Goal: Task Accomplishment & Management: Use online tool/utility

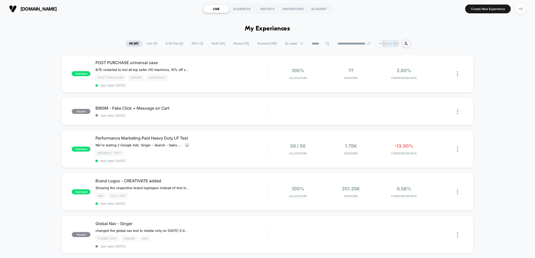
click at [150, 42] on span "Live ( 9 )" at bounding box center [152, 43] width 18 height 7
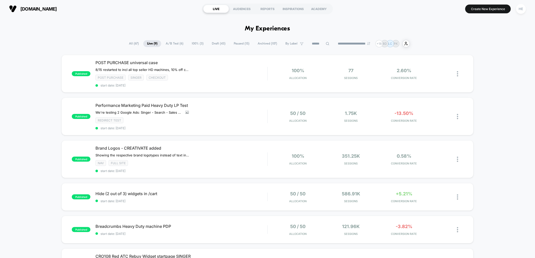
drag, startPoint x: 243, startPoint y: 44, endPoint x: 210, endPoint y: 45, distance: 32.2
click at [243, 44] on span "Paused ( 15 )" at bounding box center [241, 43] width 23 height 7
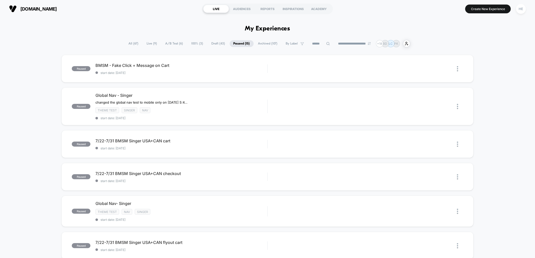
click at [215, 45] on span "Draft ( 43 )" at bounding box center [218, 43] width 21 height 7
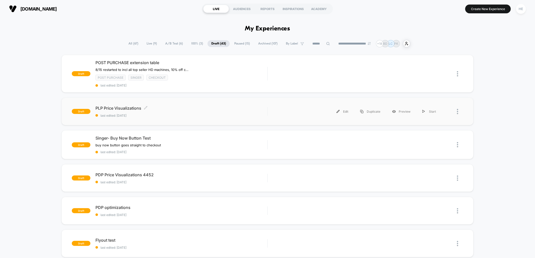
click at [213, 110] on span "PLP Price Visualizations Click to edit experience details" at bounding box center [181, 108] width 172 height 5
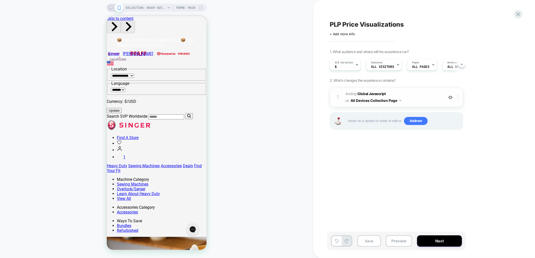
click at [420, 94] on span "Adding Global Javascript on All Devices Collection Page" at bounding box center [393, 98] width 96 height 14
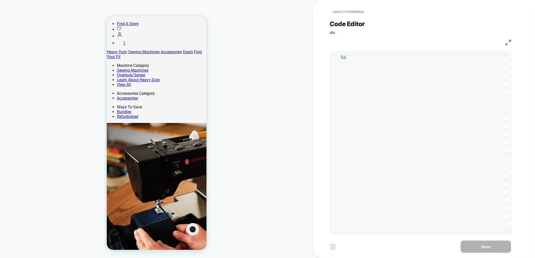
scroll to position [28, 0]
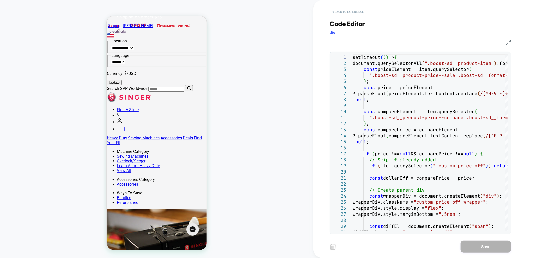
click at [346, 13] on button "< Back to experience" at bounding box center [348, 12] width 37 height 8
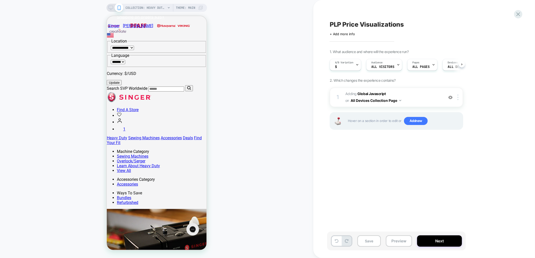
scroll to position [0, 0]
click at [411, 120] on span "Add new" at bounding box center [416, 121] width 24 height 8
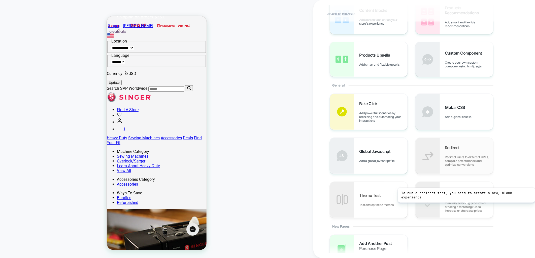
scroll to position [99, 0]
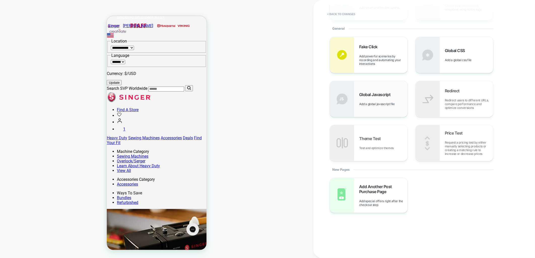
click at [373, 102] on div "Global Javascript Add a global javascript file" at bounding box center [383, 99] width 48 height 14
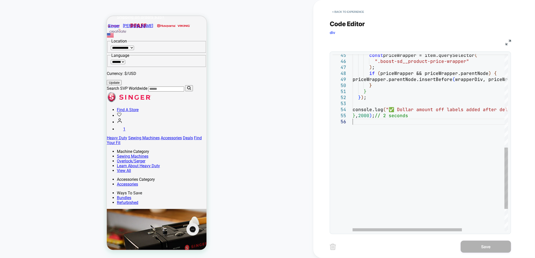
scroll to position [0, 0]
click at [426, 120] on div "const priceWrapper = item.querySelector ( ".boost-sd__product-price-wrapper" ) …" at bounding box center [460, 41] width 216 height 510
type textarea "**********"
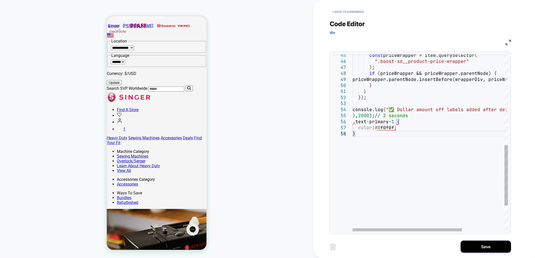
click at [433, 147] on div "const priceWrapper = item.querySelector ( ".boost-sd__product-price-wrapper" ) …" at bounding box center [460, 47] width 216 height 522
click at [348, 10] on button "< Back to experience" at bounding box center [348, 12] width 37 height 8
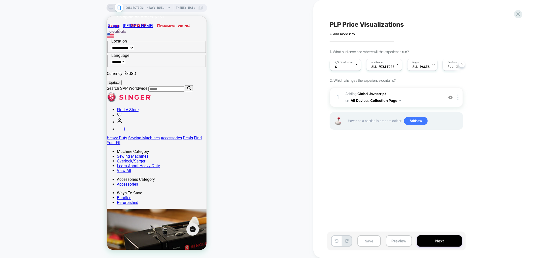
scroll to position [0, 0]
click at [412, 92] on span "Adding Global Javascript on All Devices Collection Page" at bounding box center [393, 98] width 96 height 14
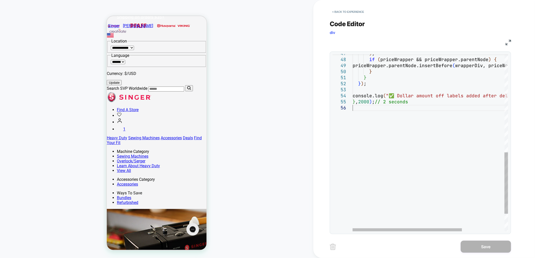
click at [364, 107] on div ") ; if ( priceWrapper && priceWrapper.parentNode ) { priceWrapper.parentNode.in…" at bounding box center [460, 28] width 216 height 510
type textarea "**********"
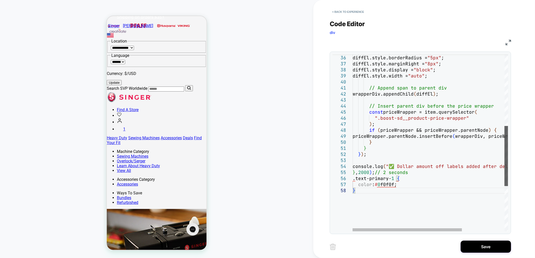
click at [507, 158] on div at bounding box center [506, 156] width 4 height 60
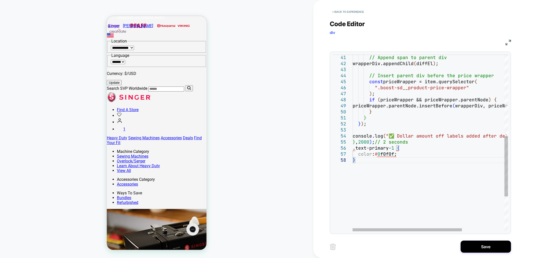
drag, startPoint x: 417, startPoint y: 160, endPoint x: 444, endPoint y: 186, distance: 37.6
click at [417, 160] on div "// Append span to parent div wrapperDiv.appendChild ( diffEl ) ; // Insert pare…" at bounding box center [460, 74] width 216 height 522
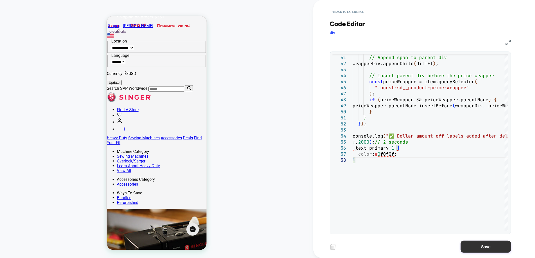
click at [471, 246] on button "Save" at bounding box center [486, 247] width 50 height 12
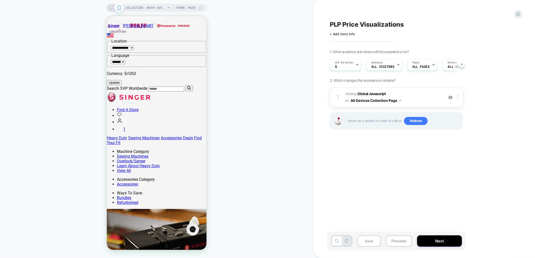
scroll to position [0, 0]
click at [292, 179] on div "COLLECTION: Heavy Duty Machines | SINGER® (Category) COLLECTION: Heavy Duty Mac…" at bounding box center [156, 129] width 313 height 248
click at [396, 243] on button "Preview" at bounding box center [399, 241] width 26 height 11
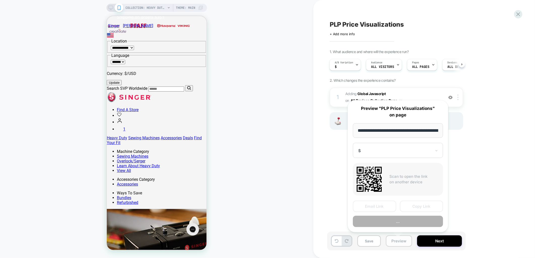
scroll to position [0, 88]
click at [422, 205] on button "Copy Link" at bounding box center [421, 206] width 43 height 11
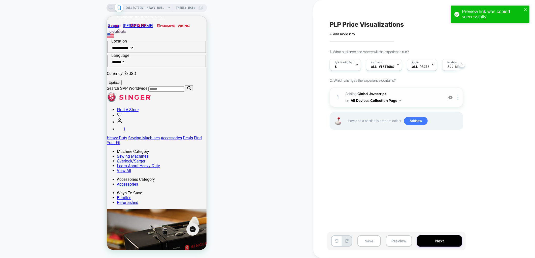
click at [399, 92] on span "Adding Global Javascript on All Devices Collection Page" at bounding box center [393, 98] width 96 height 14
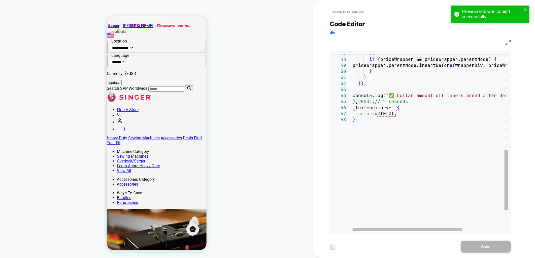
drag, startPoint x: 352, startPoint y: 108, endPoint x: 383, endPoint y: 107, distance: 31.0
click at [383, 107] on div "**********" at bounding box center [419, 142] width 175 height 177
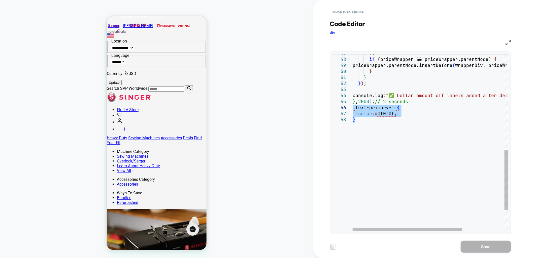
drag, startPoint x: 361, startPoint y: 118, endPoint x: 352, endPoint y: 110, distance: 11.4
click at [352, 110] on div ") ; if ( priceWrapper && priceWrapper.parentNode ) { priceWrapper.parentNode.in…" at bounding box center [460, 33] width 216 height 522
click at [412, 112] on div ") ; if ( priceWrapper && priceWrapper.parentNode ) { priceWrapper.parentNode.in…" at bounding box center [460, 33] width 216 height 522
drag, startPoint x: 404, startPoint y: 114, endPoint x: 353, endPoint y: 108, distance: 50.8
click at [353, 108] on div ") ; if ( priceWrapper && priceWrapper.parentNode ) { priceWrapper.parentNode.in…" at bounding box center [460, 33] width 216 height 522
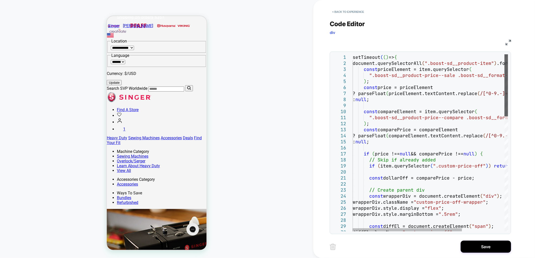
click at [504, 61] on div at bounding box center [506, 85] width 4 height 62
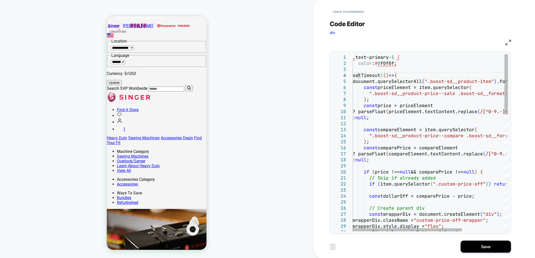
scroll to position [18, 5]
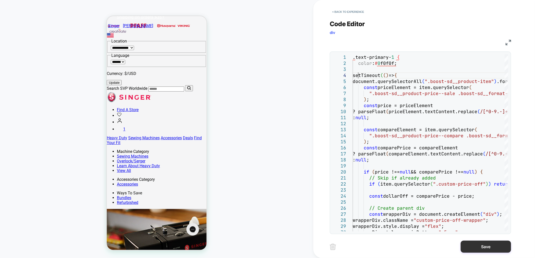
type textarea "**********"
click at [480, 245] on button "Save" at bounding box center [486, 247] width 50 height 12
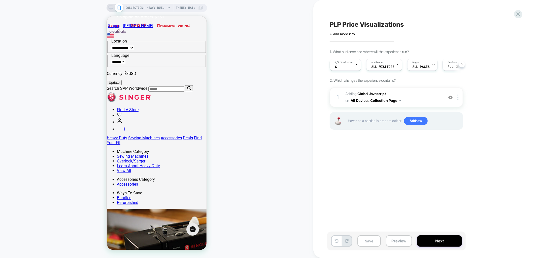
scroll to position [0, 0]
click at [396, 246] on button "Preview" at bounding box center [399, 241] width 26 height 11
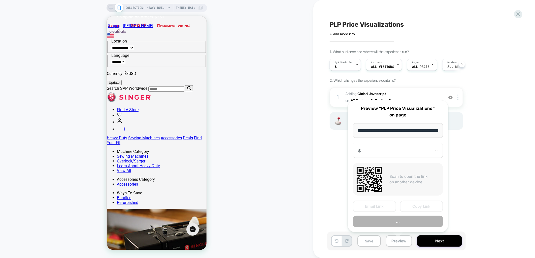
scroll to position [0, 88]
click at [421, 218] on button "Preview" at bounding box center [398, 221] width 90 height 11
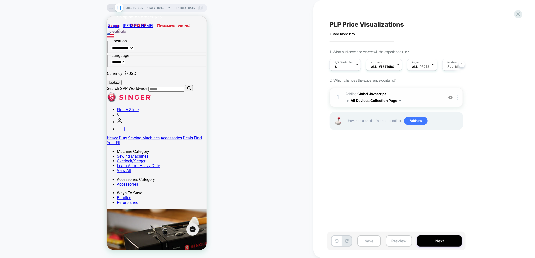
click at [426, 95] on span "Adding Global Javascript on All Devices Collection Page" at bounding box center [393, 98] width 96 height 14
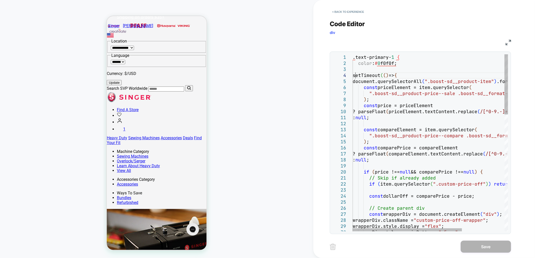
scroll to position [0, 0]
drag, startPoint x: 357, startPoint y: 76, endPoint x: 339, endPoint y: 53, distance: 28.9
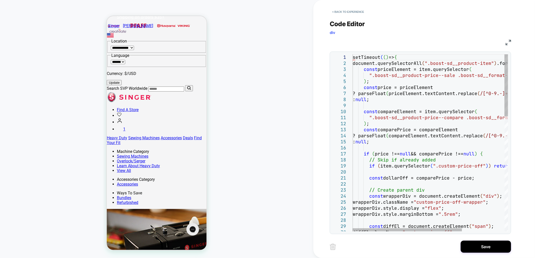
type textarea "**********"
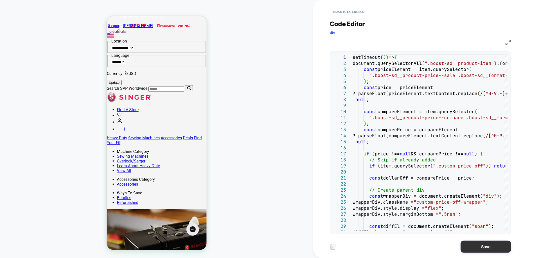
click at [479, 246] on button "Save" at bounding box center [486, 247] width 50 height 12
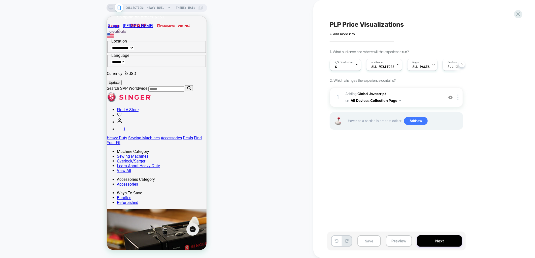
scroll to position [0, 0]
click at [395, 243] on button "Preview" at bounding box center [399, 241] width 26 height 11
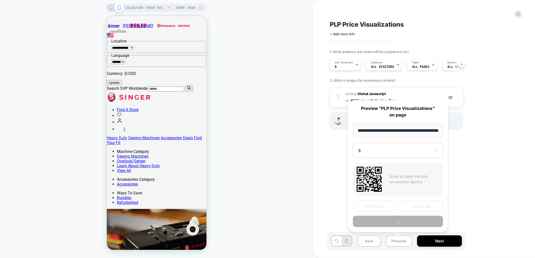
scroll to position [0, 88]
click at [414, 220] on button "Preview" at bounding box center [398, 221] width 90 height 11
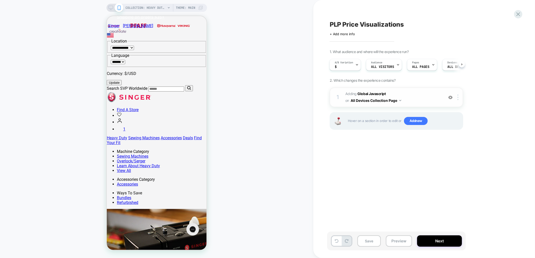
click at [403, 92] on span "Adding Global Javascript on All Devices Collection Page" at bounding box center [393, 98] width 96 height 14
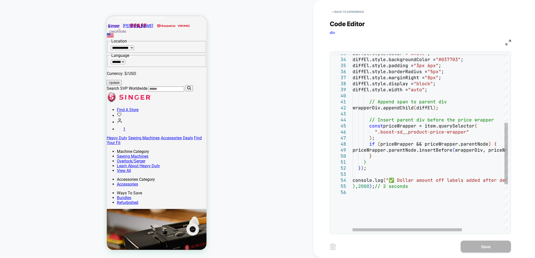
type textarea "**********"
click at [457, 201] on div "diffEl.style.color = "white" ; diffEl.style.backgroundColor = "#037703" ; diffE…" at bounding box center [460, 112] width 216 height 510
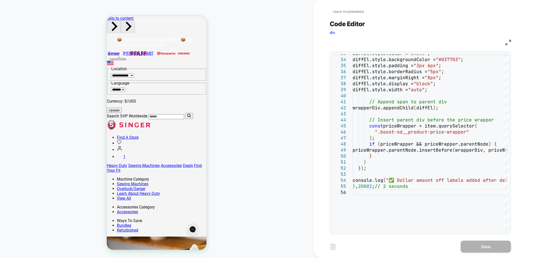
scroll to position [0, 0]
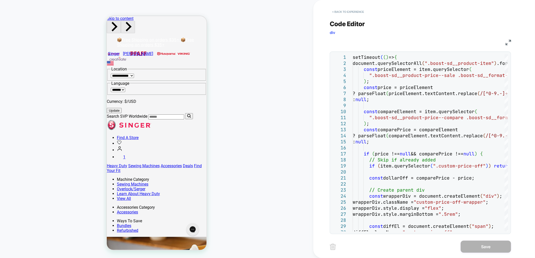
click at [343, 11] on button "< Back to experience" at bounding box center [348, 12] width 37 height 8
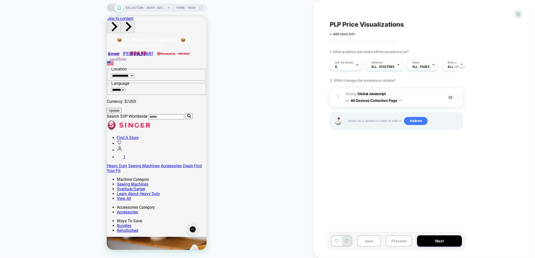
scroll to position [0, 0]
click at [409, 120] on span "Add new" at bounding box center [416, 121] width 24 height 8
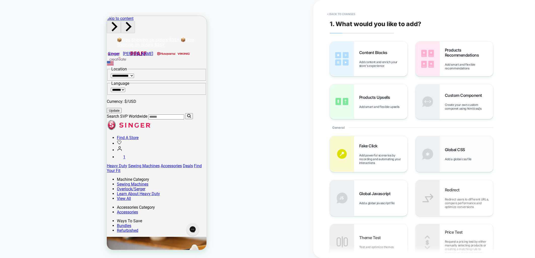
click at [457, 149] on span "Global CSS" at bounding box center [456, 149] width 23 height 5
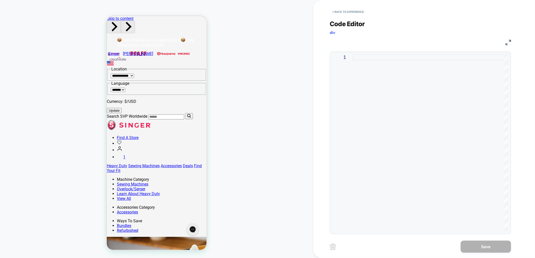
click at [446, 104] on div at bounding box center [429, 142] width 155 height 177
type textarea "**********"
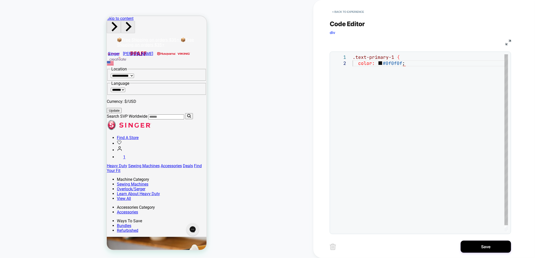
click at [418, 75] on div ".text-primary-1 { color: #0f0f0f ;" at bounding box center [429, 145] width 155 height 183
click at [430, 140] on div ".text-primary-1 { color: #0f0f0f ;" at bounding box center [429, 145] width 155 height 183
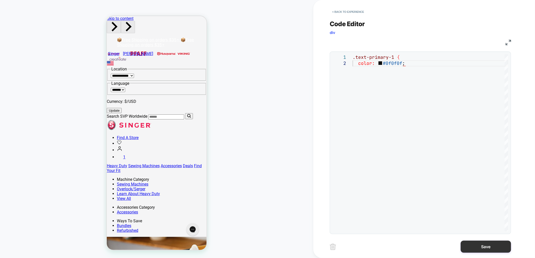
click at [469, 248] on button "Save" at bounding box center [486, 247] width 50 height 12
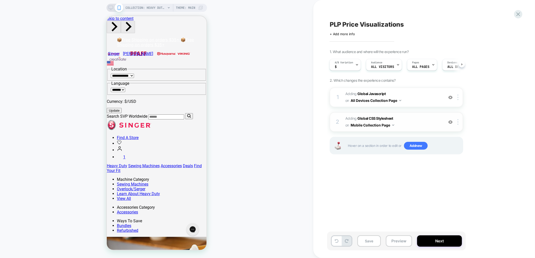
click at [389, 124] on button "Mobile Collection Page" at bounding box center [372, 125] width 44 height 7
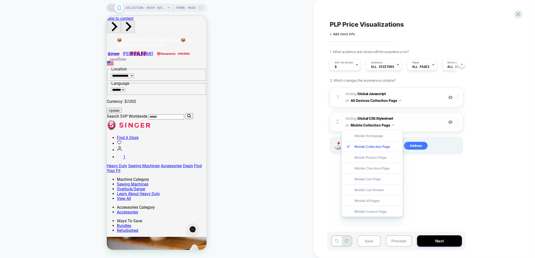
click at [459, 119] on div at bounding box center [458, 122] width 8 height 6
click at [456, 175] on div "Target All Devices" at bounding box center [458, 175] width 45 height 14
click at [497, 191] on div "PLP Price Visualizations Click to edit experience details + Add more info 1. Wh…" at bounding box center [421, 129] width 189 height 248
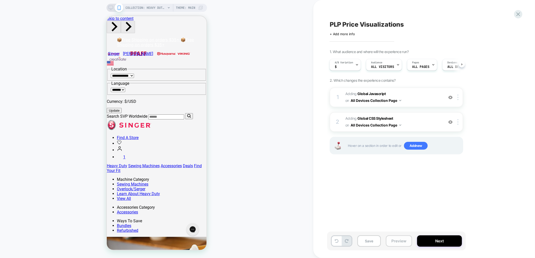
click at [401, 243] on button "Preview" at bounding box center [399, 241] width 26 height 11
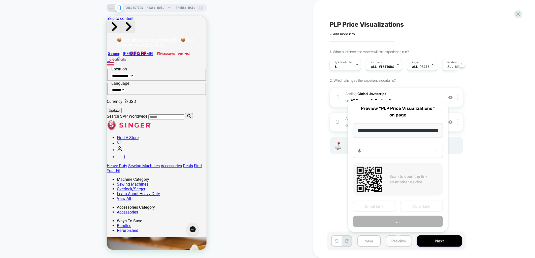
scroll to position [0, 88]
click at [414, 206] on button "Copy Link" at bounding box center [421, 206] width 43 height 11
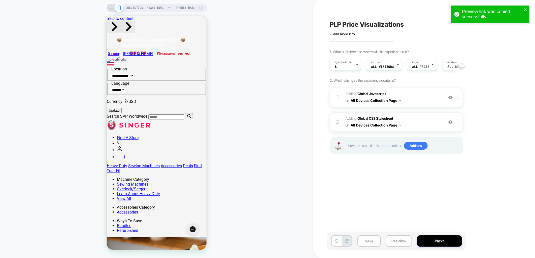
click at [459, 122] on div at bounding box center [458, 122] width 8 height 6
click at [454, 174] on div "Delete" at bounding box center [458, 175] width 45 height 14
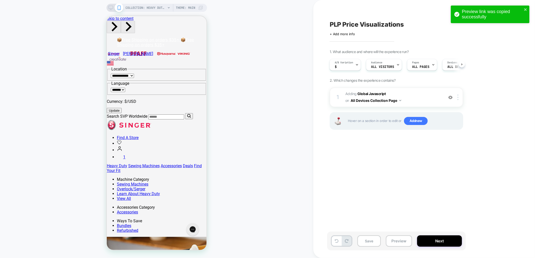
click at [358, 182] on div "PLP Price Visualizations Click to edit experience details + Add more info 1. Wh…" at bounding box center [421, 129] width 189 height 248
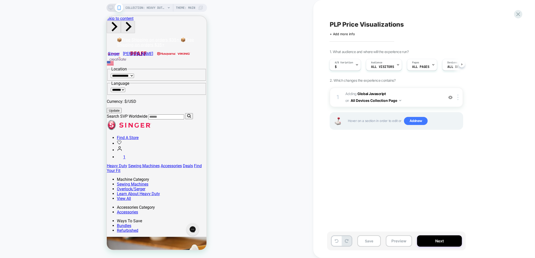
click at [429, 83] on div "1. What audience and where will the experience run? A/B Variation $ Audience Al…" at bounding box center [422, 96] width 184 height 93
click at [429, 92] on span "Adding Global Javascript on All Devices Collection Page" at bounding box center [393, 98] width 96 height 14
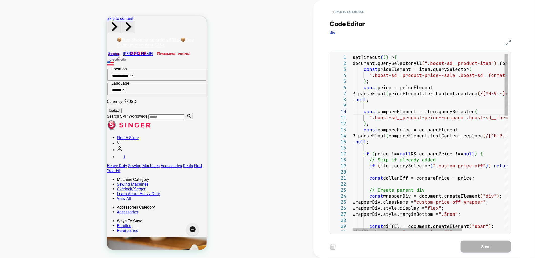
type textarea "**********"
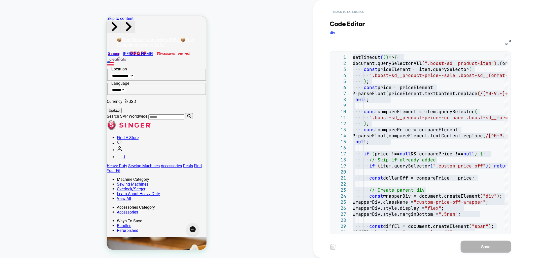
click at [352, 10] on button "< Back to experience" at bounding box center [348, 12] width 37 height 8
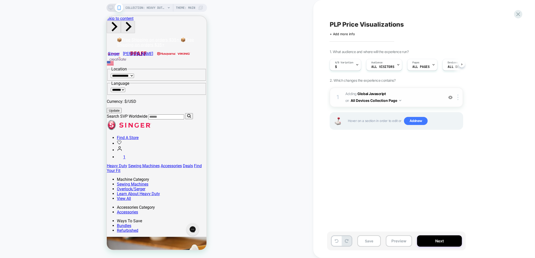
scroll to position [0, 0]
click at [414, 91] on span "Adding Global Javascript on All Devices Collection Page" at bounding box center [393, 98] width 96 height 14
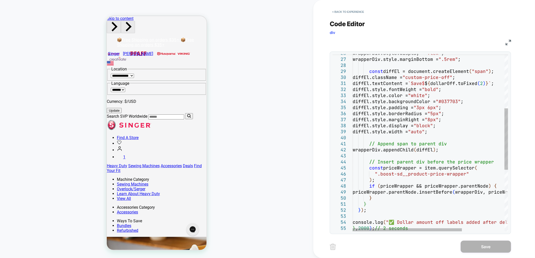
scroll to position [0, 0]
click at [449, 132] on div "wrapperDiv.style.display = "flex" ; wrapperDiv.style.marginBottom = ".5rem" ; c…" at bounding box center [460, 154] width 216 height 510
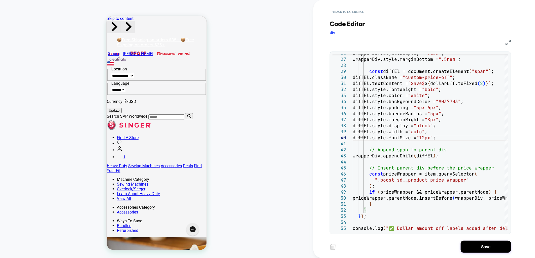
type textarea "**********"
click at [477, 244] on button "Save" at bounding box center [486, 247] width 50 height 12
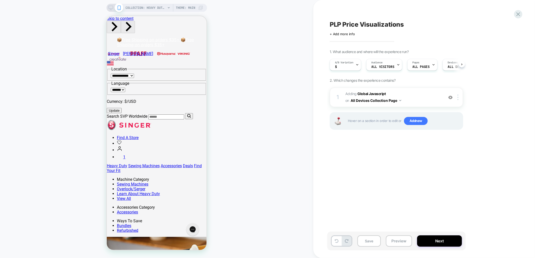
scroll to position [0, 0]
click at [419, 89] on div "1 Adding Global Javascript on All Devices Collection Page Add Before Add After …" at bounding box center [396, 98] width 133 height 20
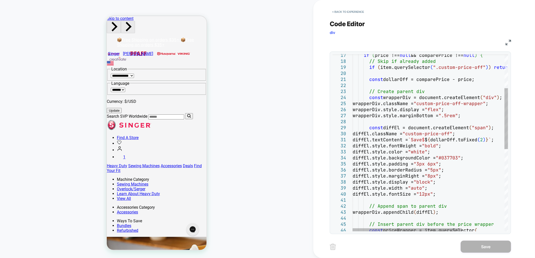
click at [441, 193] on div "if ( price !== null && comparePrice !== null ) { // Skip if already added if ( …" at bounding box center [460, 214] width 216 height 516
click at [460, 182] on div "if ( price !== null && comparePrice !== null ) { // Skip if already added if ( …" at bounding box center [460, 214] width 216 height 516
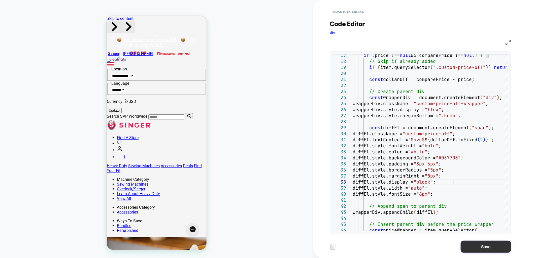
type textarea "**********"
click at [470, 247] on button "Save" at bounding box center [486, 247] width 50 height 12
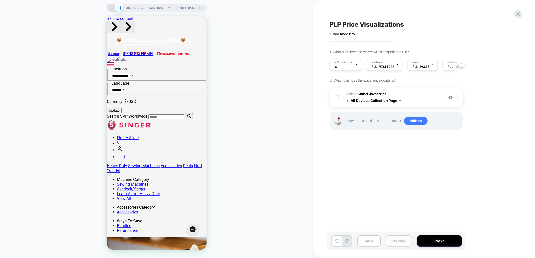
scroll to position [0, 0]
click at [393, 242] on button "Preview" at bounding box center [399, 241] width 26 height 11
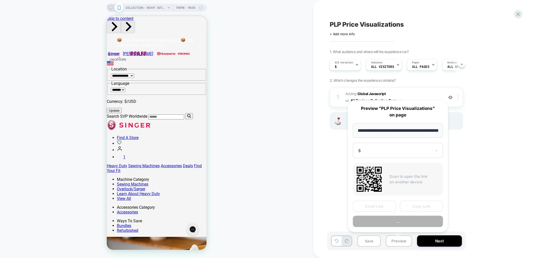
scroll to position [0, 88]
click at [420, 205] on button "Copy Link" at bounding box center [421, 206] width 43 height 11
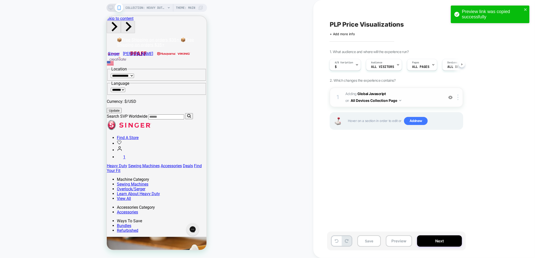
click at [407, 93] on span "Adding Global Javascript on All Devices Collection Page" at bounding box center [393, 98] width 96 height 14
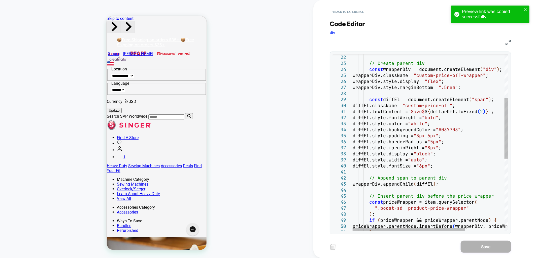
click at [441, 166] on div "// Create parent div const wrapperDiv = document.createElement ( "div" ) ; wrap…" at bounding box center [457, 185] width 210 height 516
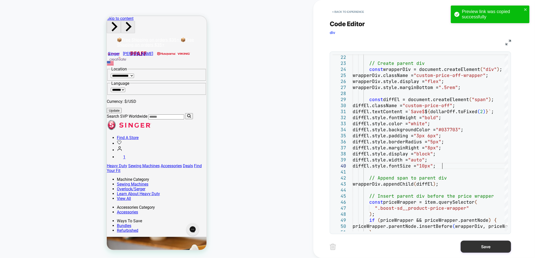
type textarea "**********"
click at [501, 252] on button "Save" at bounding box center [486, 247] width 50 height 12
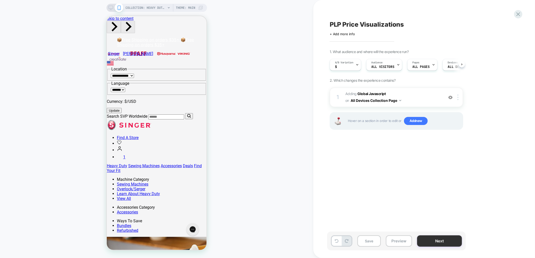
scroll to position [0, 0]
drag, startPoint x: 402, startPoint y: 242, endPoint x: 409, endPoint y: 237, distance: 9.0
click at [402, 242] on button "Preview" at bounding box center [399, 241] width 26 height 11
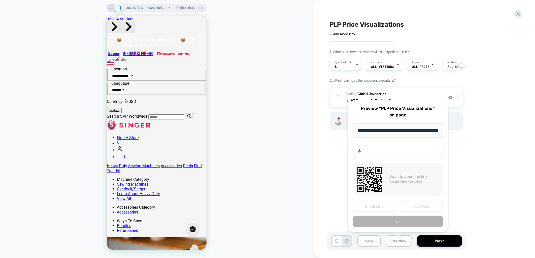
scroll to position [0, 88]
drag, startPoint x: 416, startPoint y: 208, endPoint x: 280, endPoint y: 146, distance: 149.2
click at [416, 207] on button "Copy Link" at bounding box center [421, 206] width 43 height 11
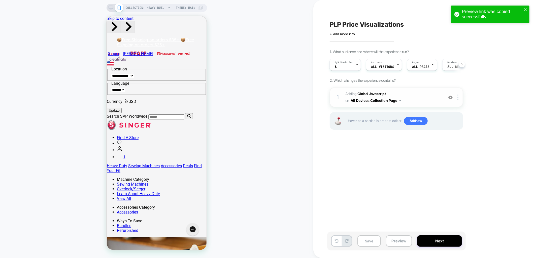
click at [412, 94] on span "Adding Global Javascript on All Devices Collection Page" at bounding box center [393, 98] width 96 height 14
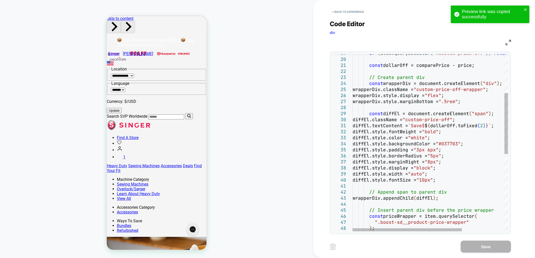
click at [441, 178] on div "if ( item.querySelector ( ".custom-price-off" ) ) return ; const dollarOff = co…" at bounding box center [460, 200] width 216 height 516
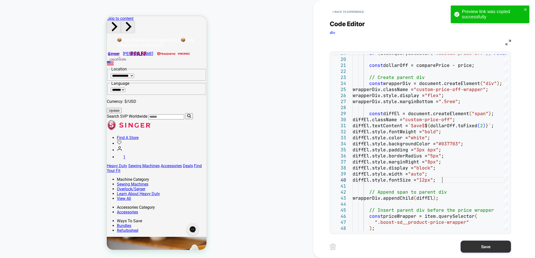
type textarea "**********"
click at [489, 247] on button "Save" at bounding box center [486, 247] width 50 height 12
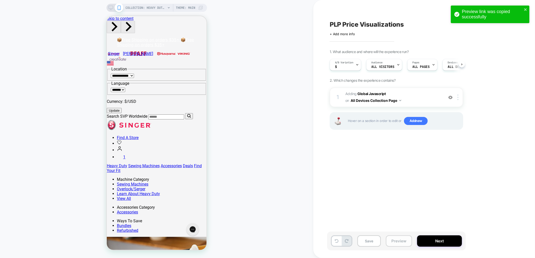
scroll to position [0, 0]
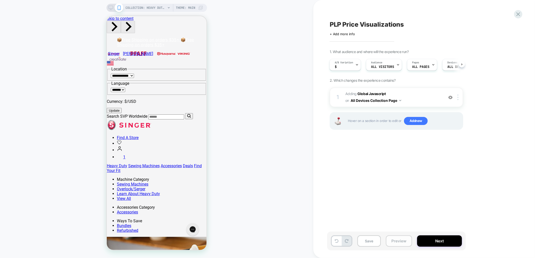
click at [397, 242] on button "Preview" at bounding box center [399, 241] width 26 height 11
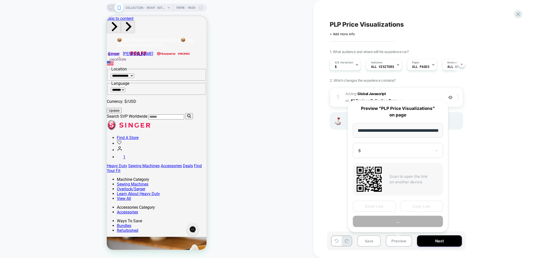
scroll to position [0, 88]
click at [421, 207] on button "Copy Link" at bounding box center [421, 206] width 43 height 11
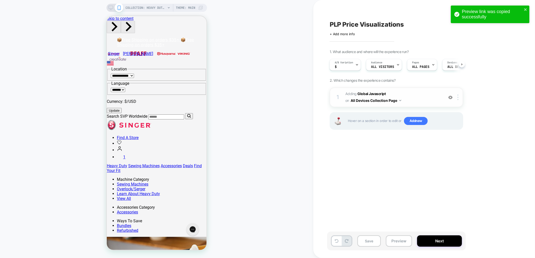
click at [430, 92] on span "Adding Global Javascript on All Devices Collection Page" at bounding box center [393, 98] width 96 height 14
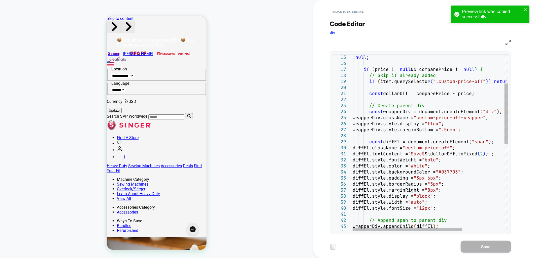
click at [447, 160] on div ": null ; if ( price !== null && comparePrice !== null ) { // Skip if already ad…" at bounding box center [460, 228] width 216 height 516
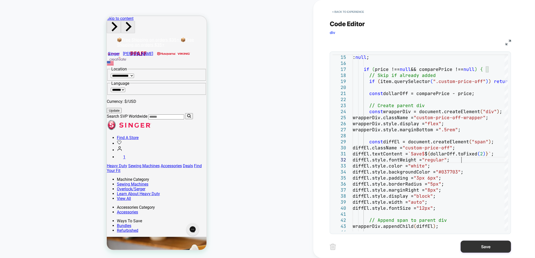
type textarea "**********"
click at [496, 242] on button "Save" at bounding box center [486, 247] width 50 height 12
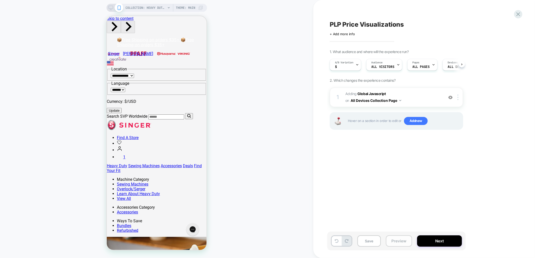
scroll to position [0, 0]
click at [388, 240] on button "Preview" at bounding box center [399, 241] width 26 height 11
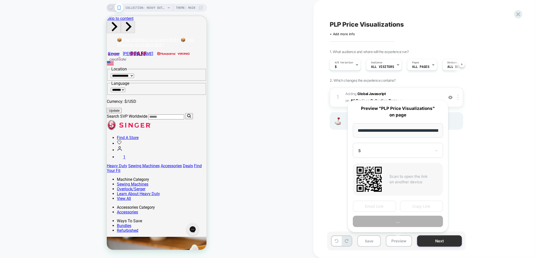
scroll to position [0, 88]
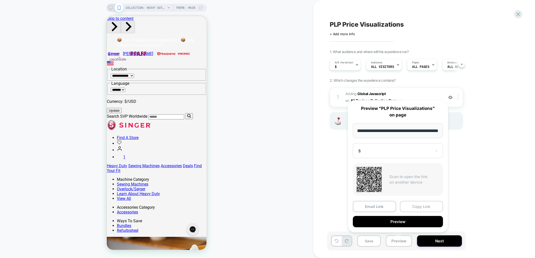
click at [413, 206] on button "Copy Link" at bounding box center [421, 206] width 43 height 11
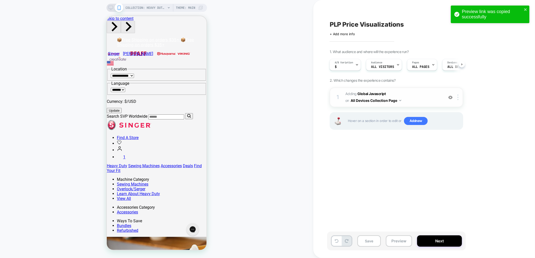
click at [426, 93] on span "Adding Global Javascript on All Devices Collection Page" at bounding box center [393, 98] width 96 height 14
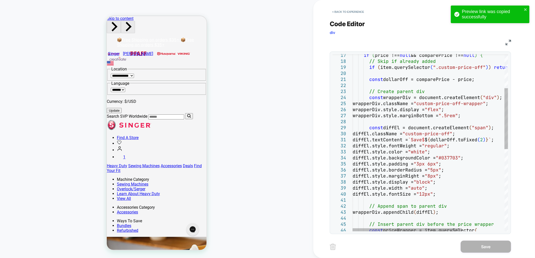
click at [447, 144] on div "if ( price !== null && comparePrice !== null ) { // Skip if already added if ( …" at bounding box center [460, 214] width 216 height 516
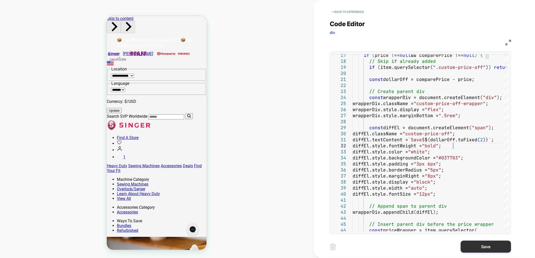
type textarea "**********"
click at [477, 245] on button "Save" at bounding box center [486, 247] width 50 height 12
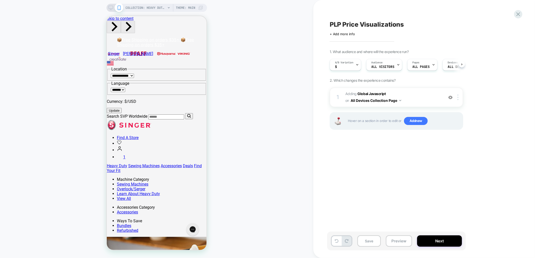
scroll to position [0, 0]
click at [393, 241] on button "Preview" at bounding box center [399, 241] width 26 height 11
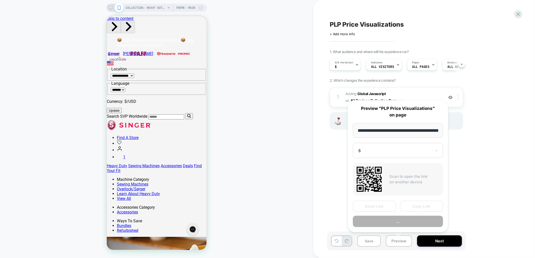
scroll to position [0, 88]
click at [418, 207] on button "Copy Link" at bounding box center [421, 206] width 43 height 11
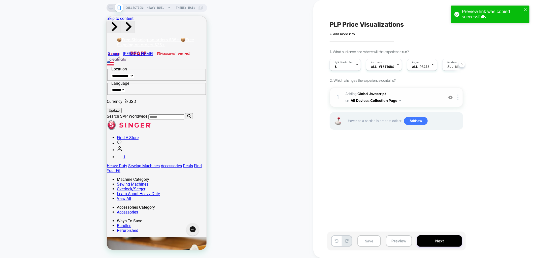
click at [431, 94] on span "Adding Global Javascript on All Devices Collection Page" at bounding box center [393, 98] width 96 height 14
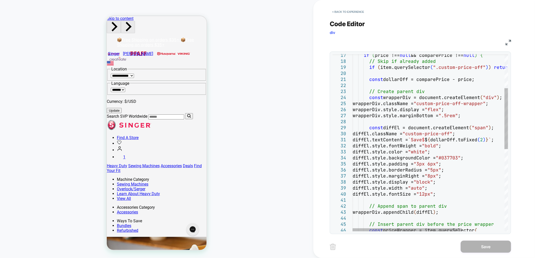
click at [437, 162] on div "diffEl.textContent = `Save $ $ { dollarOff.toFixed ( 2 ) } ` ; diffEl.style.fon…" at bounding box center [460, 214] width 216 height 516
click at [448, 175] on div "diffEl.textContent = `Save $ $ { dollarOff.toFixed ( 2 ) } ` ; diffEl.style.fon…" at bounding box center [460, 214] width 216 height 516
click at [456, 194] on div "diffEl.textContent = `Save $ $ { dollarOff.toFixed ( 2 ) } ` ; diffEl.style.fon…" at bounding box center [460, 214] width 216 height 516
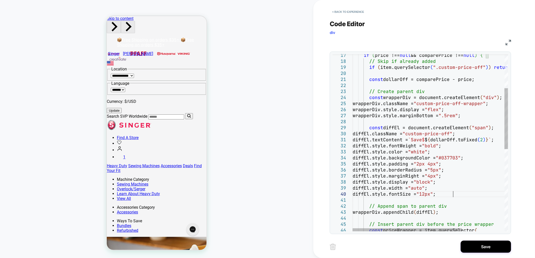
scroll to position [6, 16]
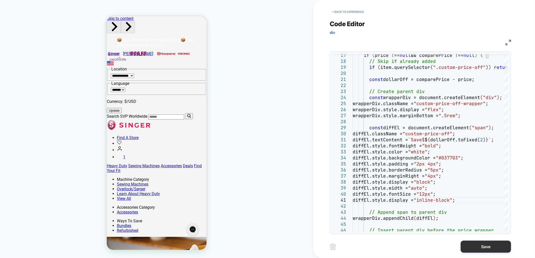
type textarea "**********"
click at [487, 249] on button "Save" at bounding box center [486, 247] width 50 height 12
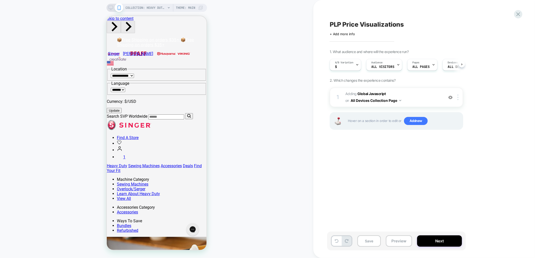
scroll to position [0, 0]
click at [397, 244] on button "Preview" at bounding box center [399, 241] width 26 height 11
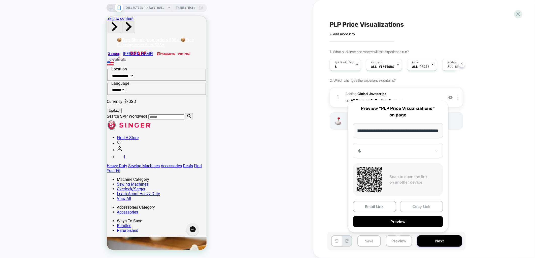
scroll to position [0, 0]
click at [427, 207] on button "Copy Link" at bounding box center [421, 206] width 43 height 11
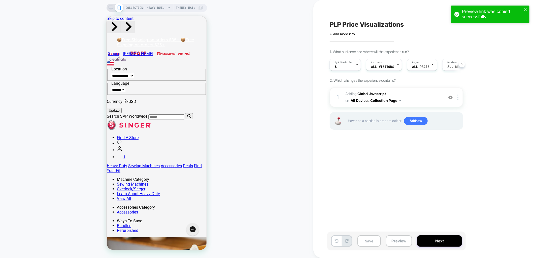
drag, startPoint x: 400, startPoint y: 242, endPoint x: 411, endPoint y: 249, distance: 12.5
click at [400, 242] on button "Preview" at bounding box center [399, 241] width 26 height 11
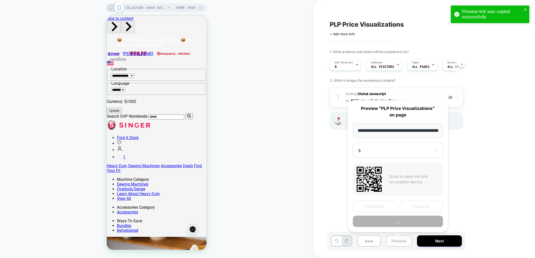
scroll to position [0, 88]
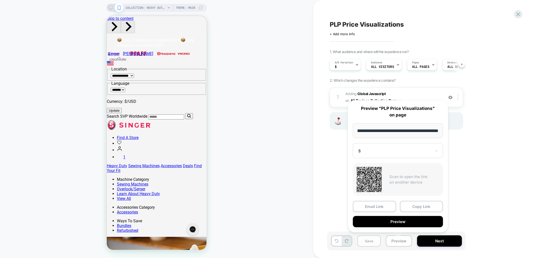
click at [365, 244] on button "Save" at bounding box center [368, 241] width 23 height 11
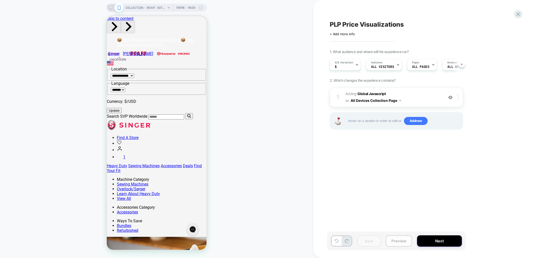
click at [395, 243] on button "Preview" at bounding box center [399, 241] width 26 height 11
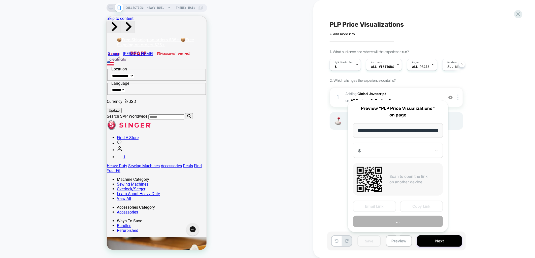
scroll to position [0, 88]
click at [415, 205] on button "Copy Link" at bounding box center [421, 206] width 43 height 11
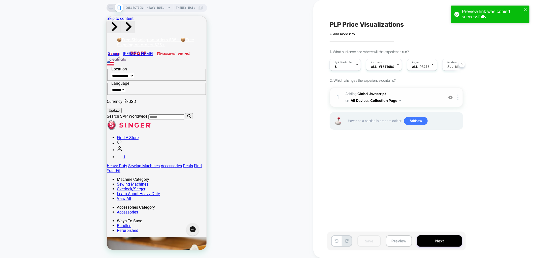
click at [419, 91] on span "Adding Global Javascript on All Devices Collection Page" at bounding box center [393, 98] width 96 height 14
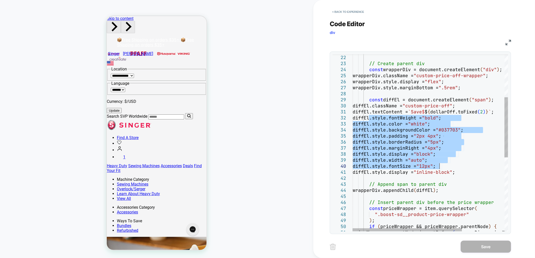
type textarea "**********"
drag, startPoint x: 369, startPoint y: 118, endPoint x: 472, endPoint y: 172, distance: 116.7
click at [472, 172] on div "const dollarOff = comparePrice - price; // Create parent div const wrapperDiv =…" at bounding box center [460, 189] width 216 height 522
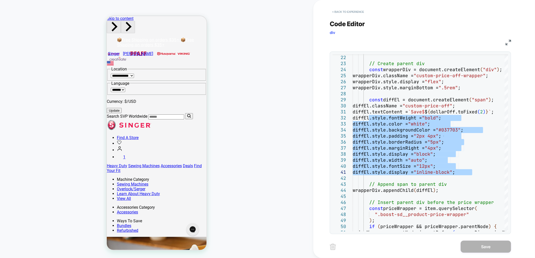
click at [344, 13] on button "< Back to experience" at bounding box center [348, 12] width 37 height 8
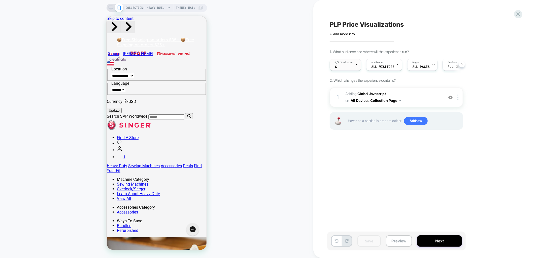
scroll to position [0, 0]
click at [360, 65] on div "A/B Variation $" at bounding box center [344, 65] width 31 height 12
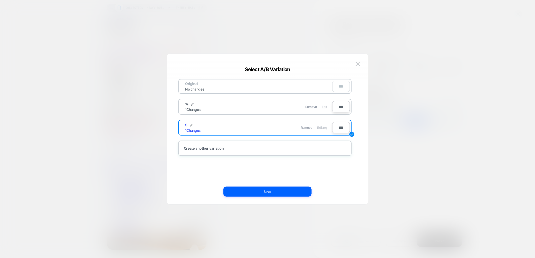
click at [324, 105] on span "Edit" at bounding box center [324, 107] width 5 height 4
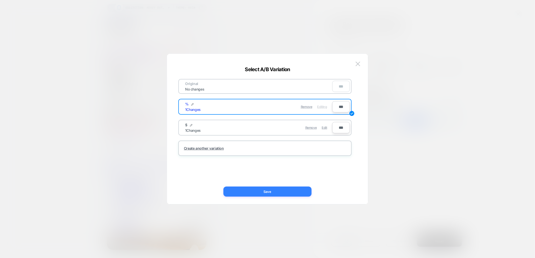
click at [265, 190] on button "Save" at bounding box center [267, 192] width 88 height 10
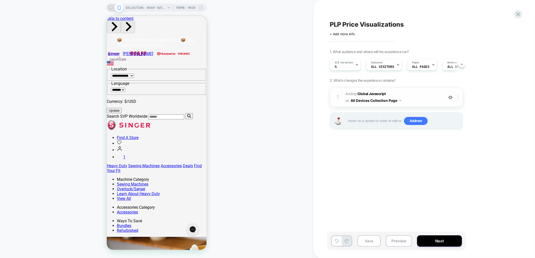
click at [411, 92] on span "Adding Global Javascript on All Devices Collection Page" at bounding box center [393, 98] width 96 height 14
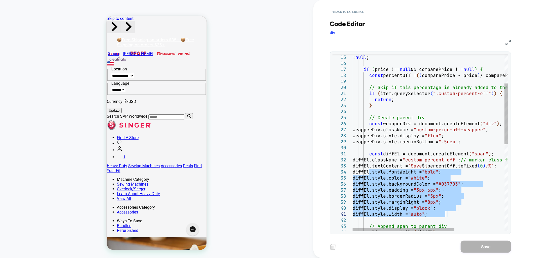
drag, startPoint x: 369, startPoint y: 172, endPoint x: 468, endPoint y: 212, distance: 106.8
click at [468, 212] on div ": null ; if ( price !== null && comparePrice !== null ) { const percentOff = ( …" at bounding box center [468, 228] width 232 height 516
type textarea "**********"
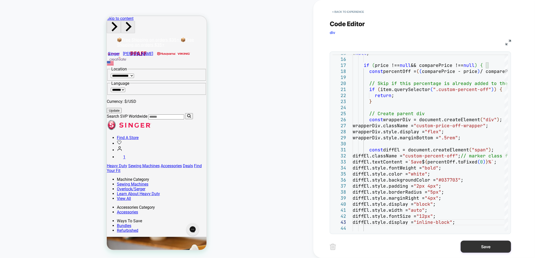
click at [484, 247] on button "Save" at bounding box center [486, 247] width 50 height 12
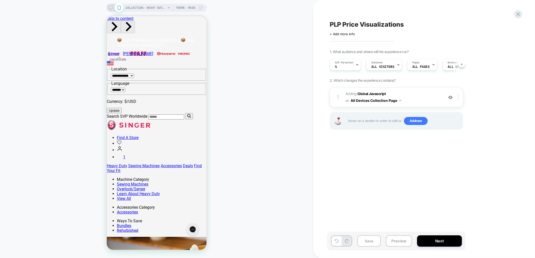
scroll to position [0, 0]
click at [392, 240] on button "Preview" at bounding box center [399, 241] width 26 height 11
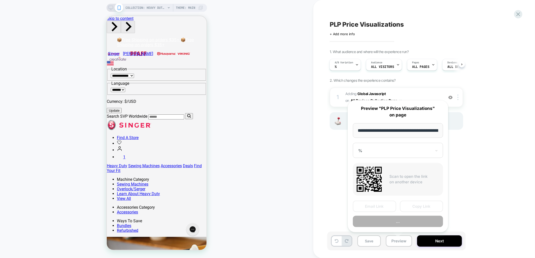
scroll to position [0, 88]
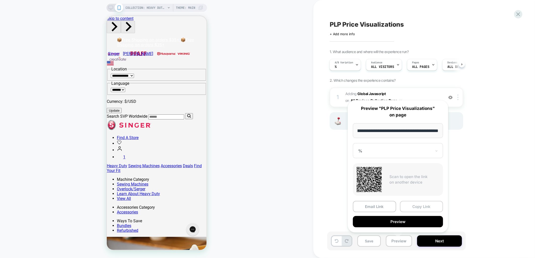
click at [428, 205] on button "Copy Link" at bounding box center [421, 206] width 43 height 11
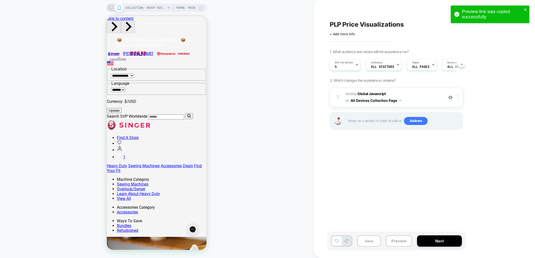
click at [502, 92] on div "1. What audience and where will the experience run? A/B Variation % Audience Al…" at bounding box center [422, 96] width 184 height 93
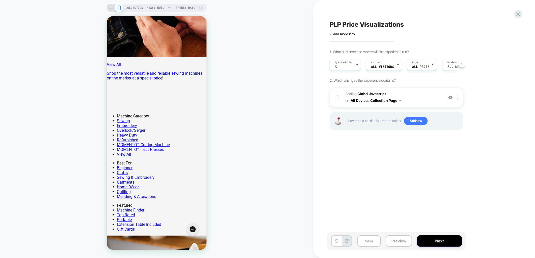
scroll to position [224, 0]
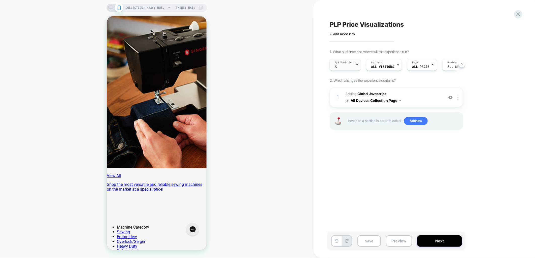
click at [357, 62] on div at bounding box center [356, 64] width 3 height 11
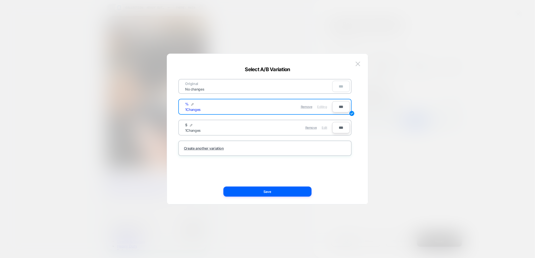
click at [324, 124] on div "Edit" at bounding box center [324, 128] width 5 height 10
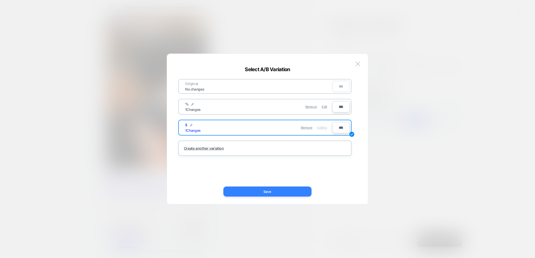
click at [288, 195] on button "Save" at bounding box center [267, 192] width 88 height 10
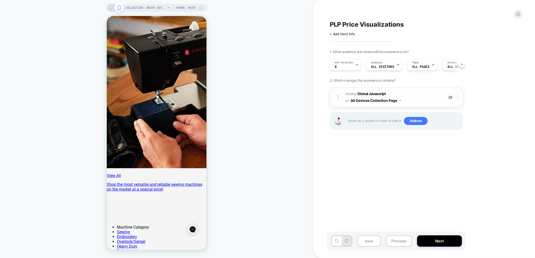
click at [421, 91] on span "Adding Global Javascript on All Devices Collection Page" at bounding box center [393, 98] width 96 height 14
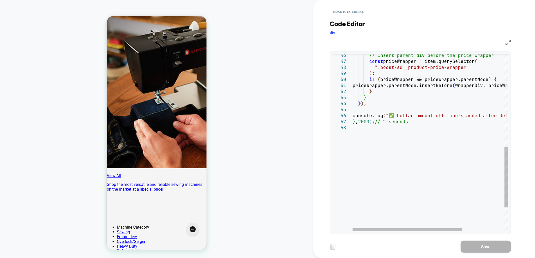
click at [370, 129] on div "console.log ( "✅ Dollar amount off labels added after delay." ) ; } , 2000 ) ; …" at bounding box center [460, 41] width 216 height 522
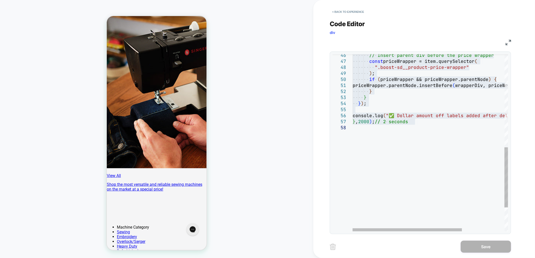
click at [369, 135] on div "console.log ( "✅ Dollar amount off labels added after delay." ) ; } , 2000 ) ; …" at bounding box center [460, 41] width 216 height 522
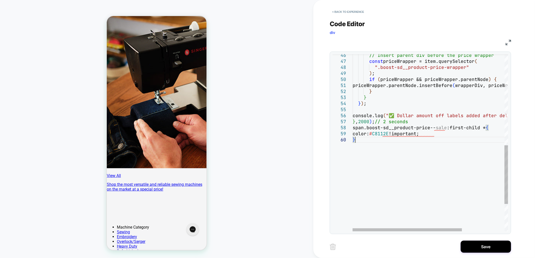
click at [416, 155] on div "span.boost-sd__product-price-- sale :first-child * { console.log ( "✅ Dollar am…" at bounding box center [460, 47] width 216 height 534
click at [395, 184] on div "span.boost-sd__product-price-- sale :first-child * { console.log ( "✅ Dollar am…" at bounding box center [460, 47] width 216 height 534
click at [388, 136] on div "span.boost-sd__product-price-- sale :first-child * { console.log ( "✅ Dollar am…" at bounding box center [460, 47] width 216 height 534
click at [391, 135] on div "span.boost-sd__product-price-- sale :first-child * { console.log ( "✅ Dollar am…" at bounding box center [460, 47] width 216 height 534
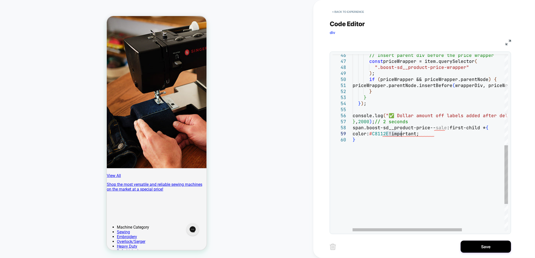
click at [391, 135] on div "span.boost-sd__product-price-- sale :first-child * { console.log ( "✅ Dollar am…" at bounding box center [460, 47] width 216 height 534
type textarea "**********"
drag, startPoint x: 422, startPoint y: 184, endPoint x: 424, endPoint y: 184, distance: 2.5
click at [422, 184] on div "span.boost-sd__product-price-- sale :first-child * { console.log ( "✅ Dollar am…" at bounding box center [460, 47] width 216 height 534
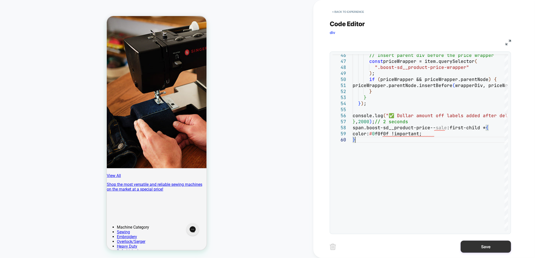
click at [485, 251] on button "Save" at bounding box center [486, 247] width 50 height 12
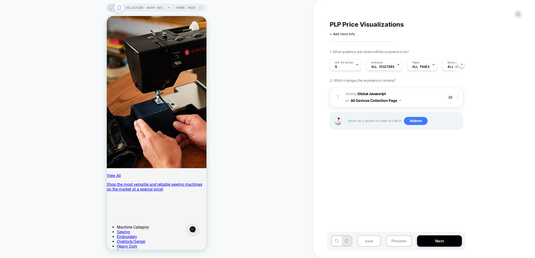
click at [485, 251] on div "Save Preview Next" at bounding box center [424, 244] width 189 height 24
click at [396, 241] on button "Preview" at bounding box center [399, 241] width 26 height 11
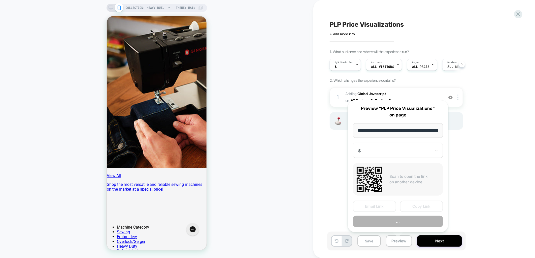
scroll to position [0, 88]
drag, startPoint x: 422, startPoint y: 208, endPoint x: 254, endPoint y: 183, distance: 169.6
click at [422, 208] on button "Copy Link" at bounding box center [421, 206] width 43 height 11
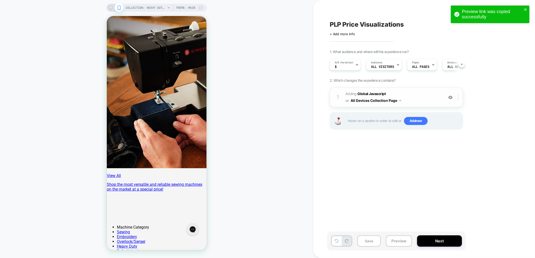
click at [409, 91] on span "Adding Global Javascript on All Devices Collection Page" at bounding box center [393, 98] width 96 height 14
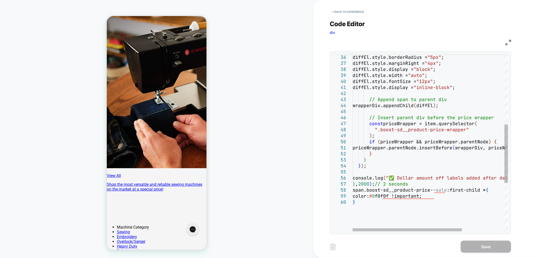
click at [443, 192] on div "diffEl.style.display = "block" ; diffEl.style.width = "auto" ; diffEl.style.fon…" at bounding box center [460, 110] width 216 height 534
drag, startPoint x: 447, startPoint y: 200, endPoint x: 402, endPoint y: 202, distance: 45.9
click at [402, 202] on div "diffEl.style.display = "block" ; diffEl.style.width = "auto" ; diffEl.style.fon…" at bounding box center [460, 110] width 216 height 534
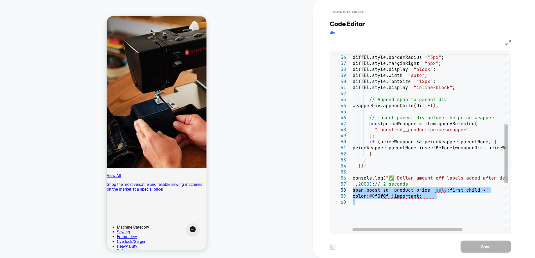
drag, startPoint x: 362, startPoint y: 204, endPoint x: 348, endPoint y: 193, distance: 18.2
click at [352, 193] on div "diffEl.style.display = "block" ; diffEl.style.width = "auto" ; diffEl.style.fon…" at bounding box center [460, 110] width 216 height 534
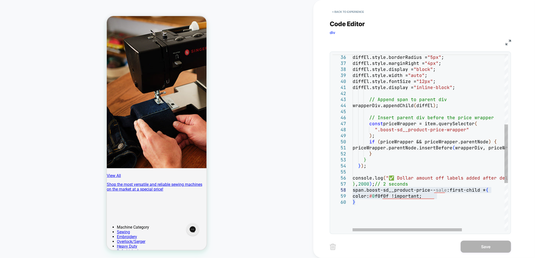
click at [358, 197] on div "diffEl.style.display = "block" ; diffEl.style.width = "auto" ; diffEl.style.fon…" at bounding box center [460, 110] width 216 height 534
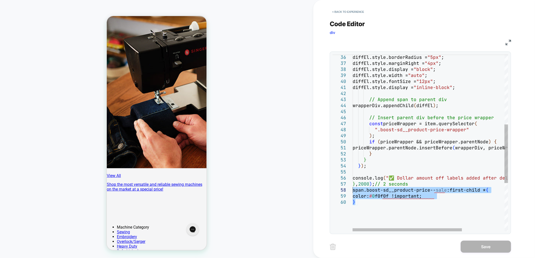
drag, startPoint x: 361, startPoint y: 203, endPoint x: 353, endPoint y: 193, distance: 12.9
click at [353, 193] on div "diffEl.style.display = "block" ; diffEl.style.width = "auto" ; diffEl.style.fon…" at bounding box center [460, 110] width 216 height 534
type textarea "**********"
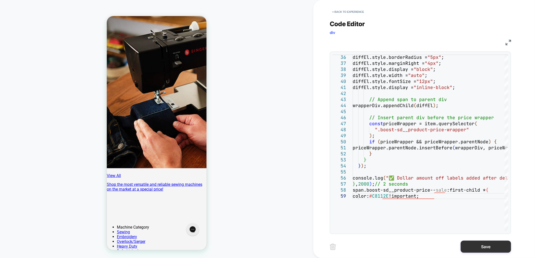
click at [486, 246] on button "Save" at bounding box center [486, 247] width 50 height 12
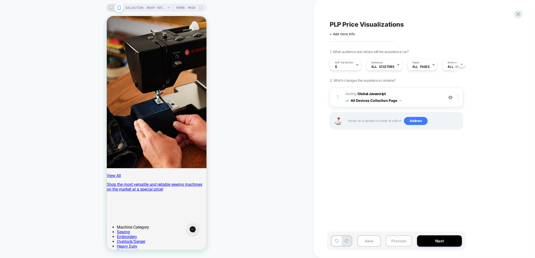
scroll to position [0, 0]
click at [392, 243] on button "Preview" at bounding box center [399, 241] width 26 height 11
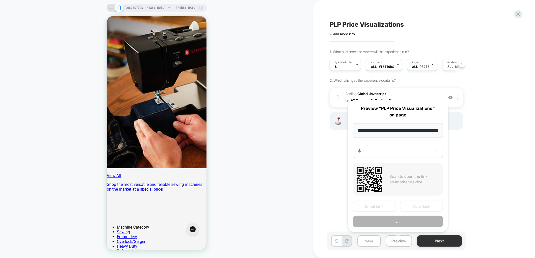
scroll to position [0, 88]
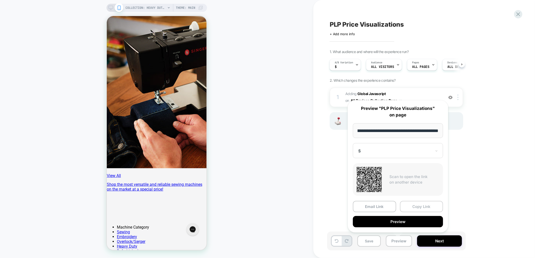
click at [424, 207] on button "Copy Link" at bounding box center [421, 206] width 43 height 11
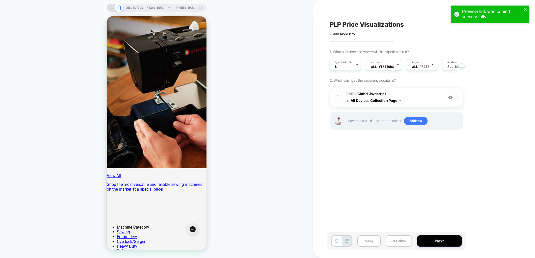
click at [417, 95] on span "Adding Global Javascript on All Devices Collection Page" at bounding box center [393, 98] width 96 height 14
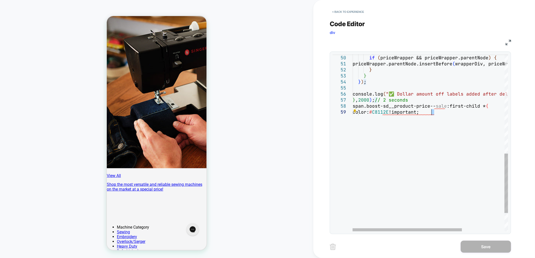
drag, startPoint x: 443, startPoint y: 112, endPoint x: 432, endPoint y: 110, distance: 11.7
click at [432, 110] on div ") ; if ( priceWrapper && priceWrapper.parentNode ) { priceWrapper.parentNode.in…" at bounding box center [460, 23] width 216 height 528
click at [455, 115] on div ") ; if ( priceWrapper && priceWrapper.parentNode ) { priceWrapper.parentNode.in…" at bounding box center [460, 23] width 216 height 528
click at [438, 104] on div ") ; if ( priceWrapper && priceWrapper.parentNode ) { priceWrapper.parentNode.in…" at bounding box center [460, 23] width 216 height 528
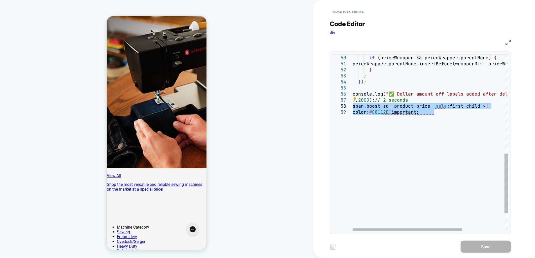
drag, startPoint x: 436, startPoint y: 115, endPoint x: 351, endPoint y: 105, distance: 85.2
click at [352, 105] on div ") ; if ( priceWrapper && priceWrapper.parentNode ) { priceWrapper.parentNode.in…" at bounding box center [460, 23] width 216 height 528
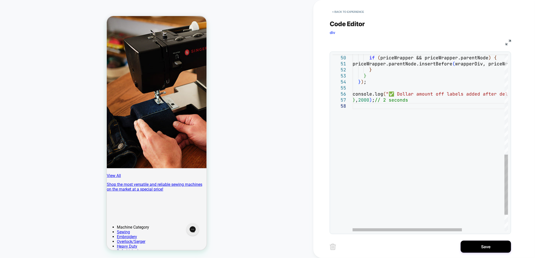
type textarea "**********"
click at [389, 99] on div ") ; if ( priceWrapper && priceWrapper.parentNode ) { priceWrapper.parentNode.in…" at bounding box center [460, 17] width 216 height 516
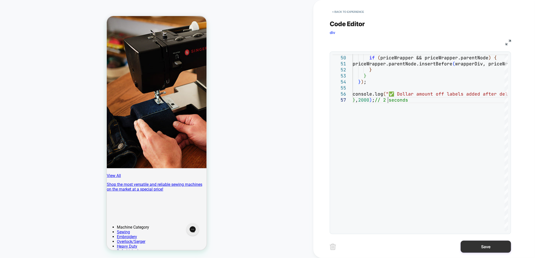
click at [488, 247] on button "Save" at bounding box center [486, 247] width 50 height 12
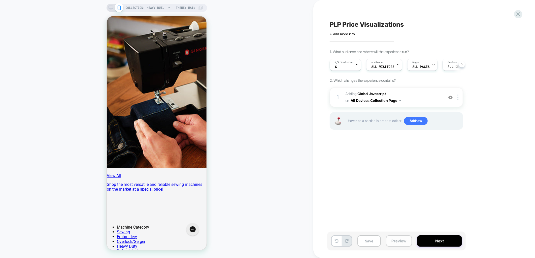
scroll to position [0, 0]
drag, startPoint x: 398, startPoint y: 242, endPoint x: 414, endPoint y: 242, distance: 16.6
click at [398, 242] on button "Preview" at bounding box center [399, 241] width 26 height 11
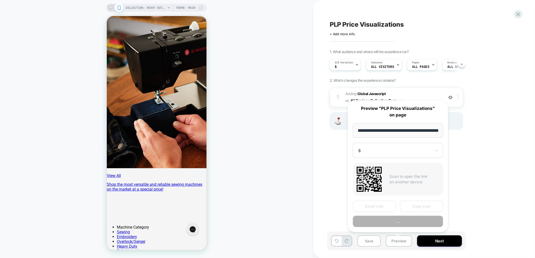
scroll to position [0, 88]
click at [418, 203] on button "Copy Link" at bounding box center [421, 206] width 43 height 11
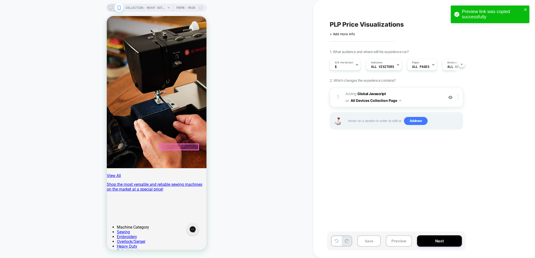
click at [171, 144] on div at bounding box center [179, 147] width 39 height 6
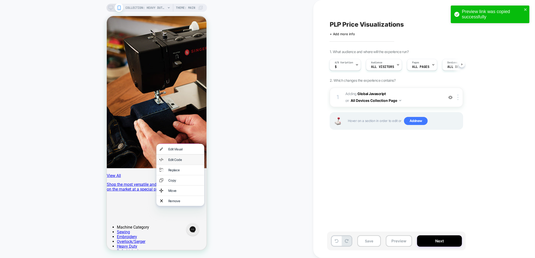
click at [173, 161] on div "Edit Code" at bounding box center [184, 160] width 33 height 4
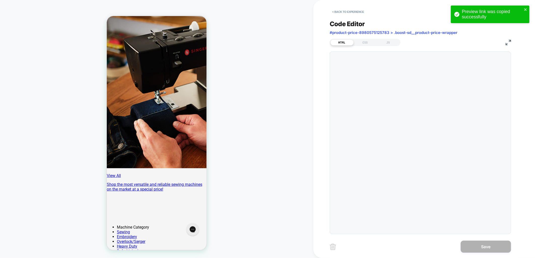
scroll to position [237, 0]
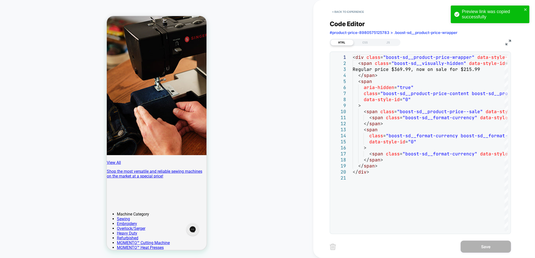
click at [512, 42] on div "< Back to experience Code Editor #product-price-8980575125783 > .boost-sd__prod…" at bounding box center [424, 129] width 189 height 258
click at [509, 41] on img at bounding box center [508, 43] width 6 height 6
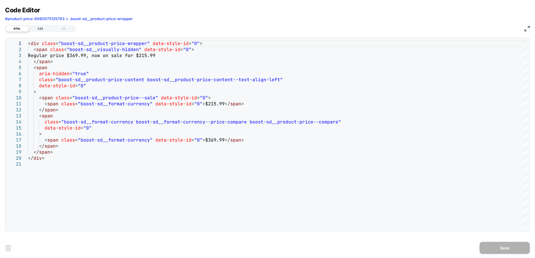
click at [39, 30] on div "CSS" at bounding box center [40, 29] width 23 height 6
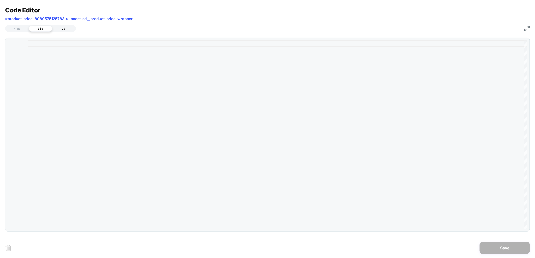
click at [64, 27] on div "JS" at bounding box center [63, 29] width 23 height 6
click at [24, 28] on div "HTML" at bounding box center [17, 29] width 23 height 6
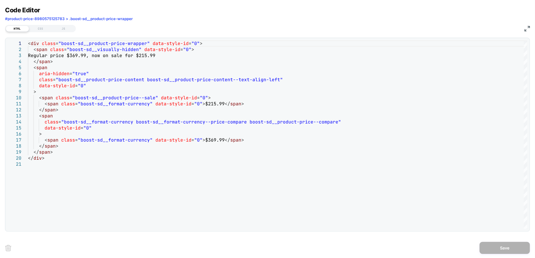
click at [526, 30] on img at bounding box center [527, 29] width 6 height 6
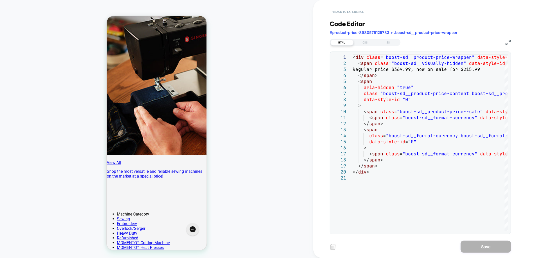
click at [343, 13] on button "< Back to experience" at bounding box center [348, 12] width 37 height 8
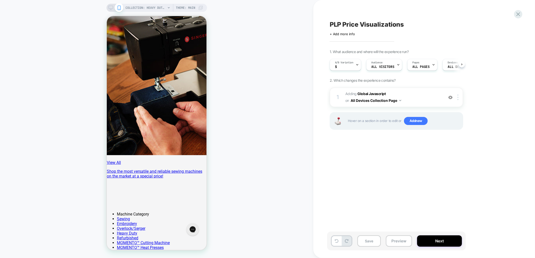
scroll to position [0, 0]
click at [369, 241] on button "Save" at bounding box center [368, 241] width 23 height 11
click at [359, 64] on div "A/B Variation $" at bounding box center [344, 65] width 31 height 12
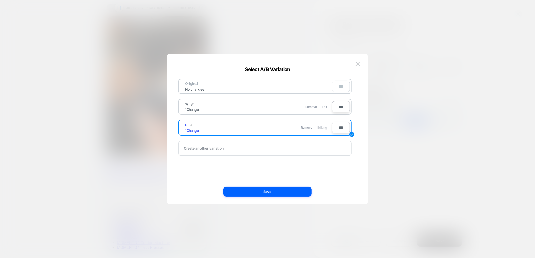
click at [200, 148] on div "Create another variation" at bounding box center [204, 148] width 40 height 4
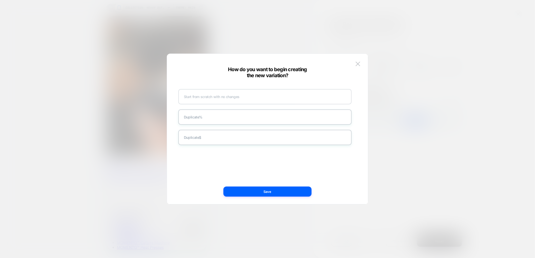
click at [233, 96] on div "Start from scratch with no changes" at bounding box center [264, 96] width 173 height 15
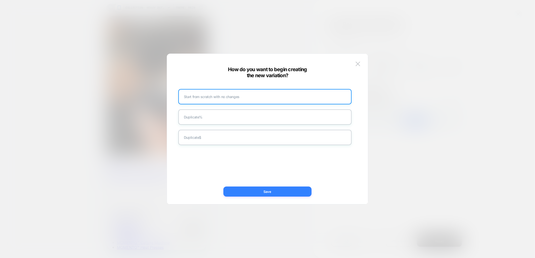
drag, startPoint x: 262, startPoint y: 195, endPoint x: 293, endPoint y: 196, distance: 30.5
click at [262, 195] on button "Save" at bounding box center [267, 192] width 88 height 10
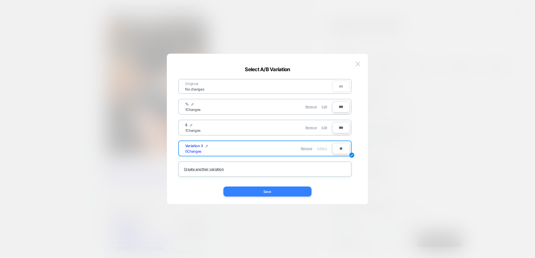
click at [255, 195] on button "Save" at bounding box center [267, 192] width 88 height 10
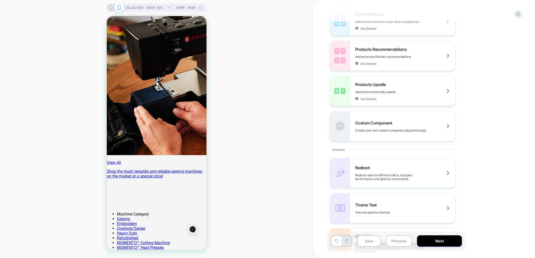
scroll to position [0, 0]
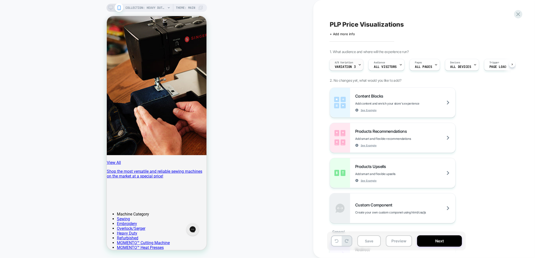
click at [348, 66] on span "Variation 3" at bounding box center [345, 67] width 21 height 4
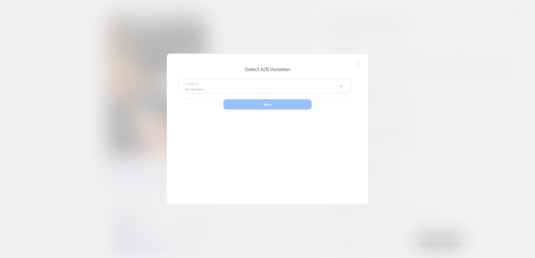
click at [480, 109] on div at bounding box center [267, 129] width 535 height 258
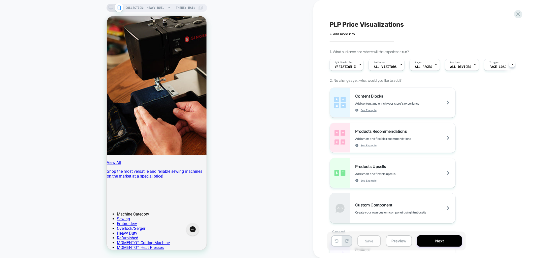
click at [371, 237] on button "Save" at bounding box center [368, 241] width 23 height 11
click at [351, 67] on span "Variation 3" at bounding box center [345, 67] width 21 height 4
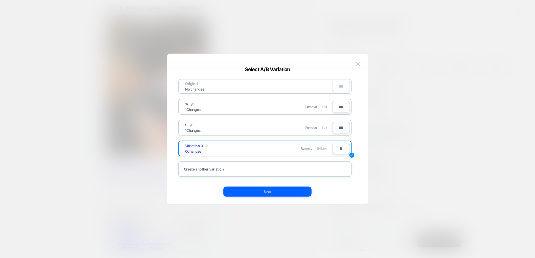
click at [322, 127] on span "Edit" at bounding box center [324, 128] width 5 height 4
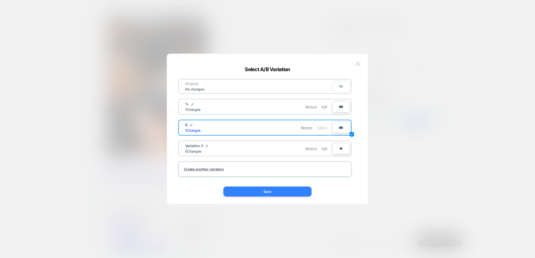
click at [267, 192] on button "Save" at bounding box center [267, 192] width 88 height 10
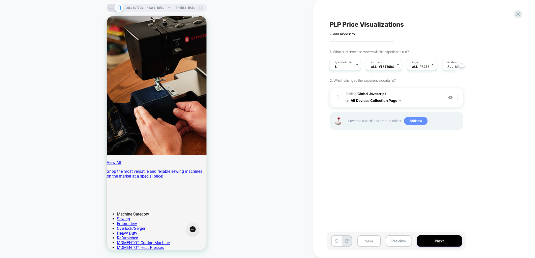
click at [415, 120] on span "Add new" at bounding box center [416, 121] width 24 height 8
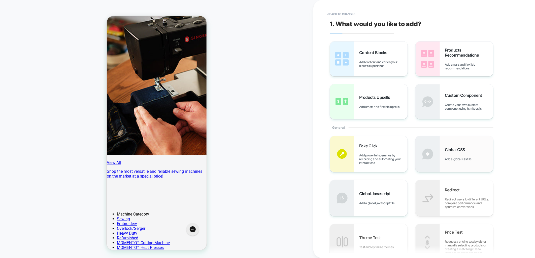
click at [439, 158] on img at bounding box center [427, 154] width 24 height 36
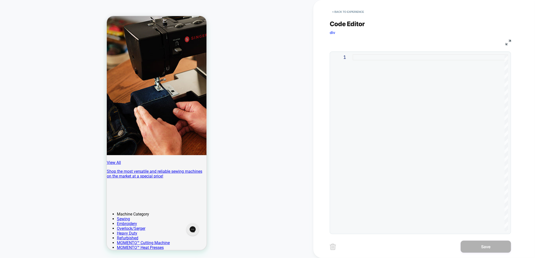
click at [356, 111] on div at bounding box center [429, 142] width 155 height 177
click at [380, 63] on div at bounding box center [429, 142] width 155 height 177
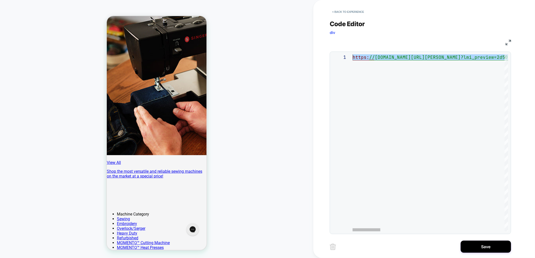
drag, startPoint x: 437, startPoint y: 63, endPoint x: 270, endPoint y: 64, distance: 167.7
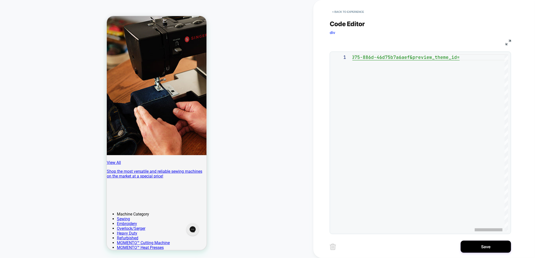
click at [373, 70] on div "https: //www.singer.com/collections/singer-heavy-duty-mac hines?lmi_preview=2d5…" at bounding box center [92, 142] width 851 height 177
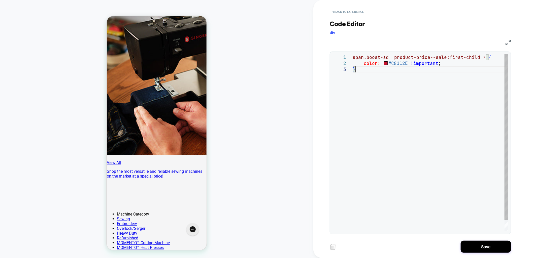
click at [397, 67] on div "span.boost-sd__product-price--sale:first-child * { color: #C8112E !important ; }" at bounding box center [429, 148] width 155 height 189
click at [399, 62] on div "span.boost-sd__product-price--sale:first-child * { color: #C8112E !important ; }" at bounding box center [429, 148] width 155 height 189
type textarea "**********"
click at [467, 160] on div "span.boost-sd__product-price--sale:first-child * { color: #0f0f0f !important ; }" at bounding box center [429, 148] width 155 height 189
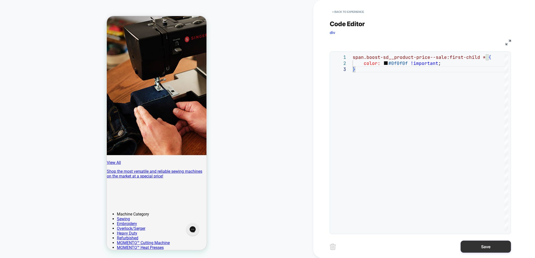
click at [484, 248] on button "Save" at bounding box center [486, 247] width 50 height 12
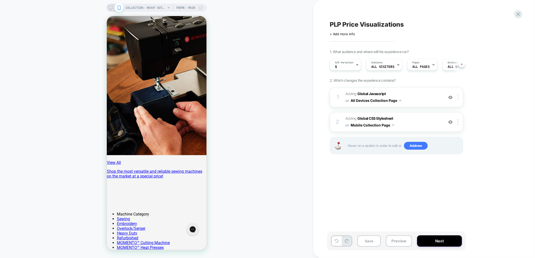
scroll to position [0, 0]
click at [390, 243] on button "Preview" at bounding box center [399, 241] width 26 height 11
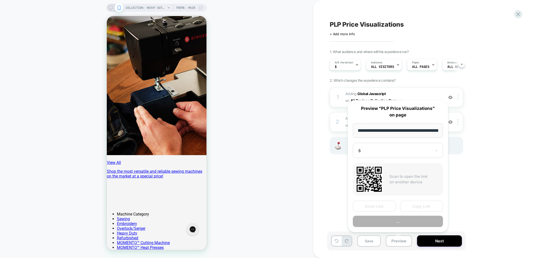
scroll to position [0, 88]
click at [414, 207] on button "Copy Link" at bounding box center [421, 206] width 43 height 11
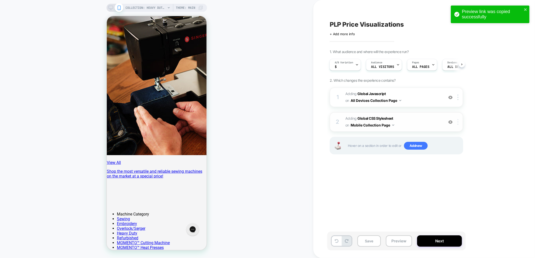
click at [459, 120] on div at bounding box center [458, 122] width 8 height 6
click at [459, 174] on div "Target All Devices" at bounding box center [458, 175] width 45 height 14
click at [365, 243] on button "Save" at bounding box center [368, 241] width 23 height 11
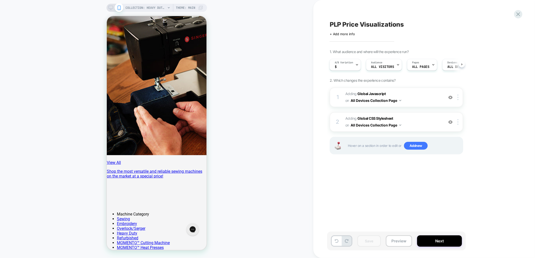
drag, startPoint x: 394, startPoint y: 238, endPoint x: 455, endPoint y: 252, distance: 62.5
click at [394, 238] on button "Preview" at bounding box center [399, 241] width 26 height 11
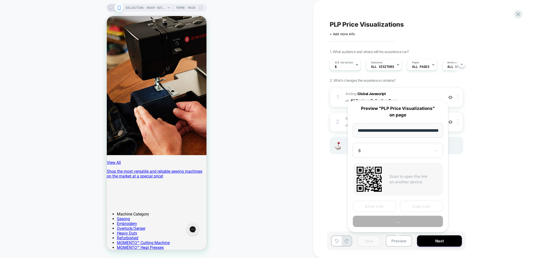
scroll to position [0, 88]
drag, startPoint x: 416, startPoint y: 207, endPoint x: 13, endPoint y: 139, distance: 409.1
click at [416, 207] on button "Copy Link" at bounding box center [421, 206] width 43 height 11
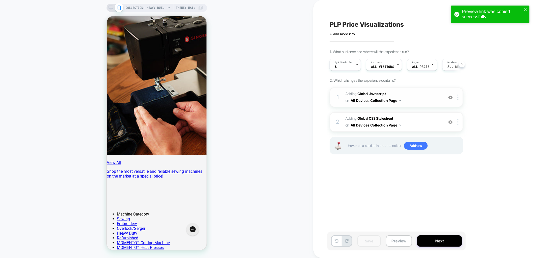
click at [419, 94] on span "Adding Global Javascript on All Devices Collection Page" at bounding box center [393, 98] width 96 height 14
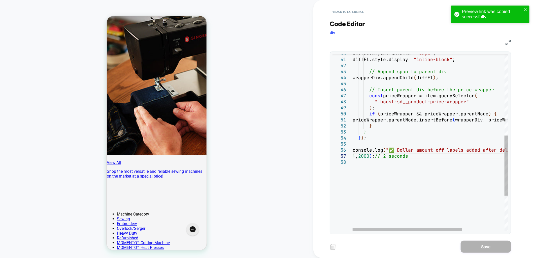
click at [388, 156] on div "diffEl.style.fontSize = "12px" ; diffEl.style.display = "inline-block" ; // App…" at bounding box center [460, 76] width 216 height 522
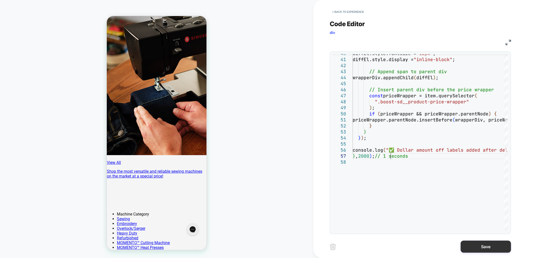
type textarea "**********"
click at [483, 244] on button "Save" at bounding box center [486, 247] width 50 height 12
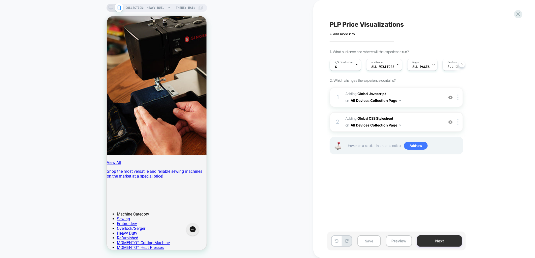
scroll to position [0, 0]
click at [400, 240] on button "Preview" at bounding box center [399, 241] width 26 height 11
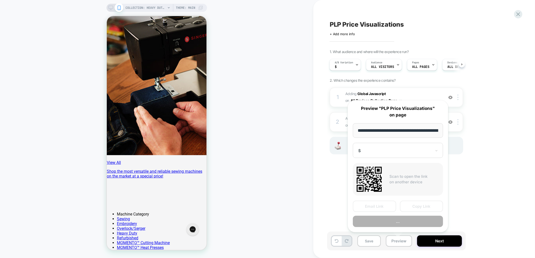
scroll to position [0, 88]
click at [420, 208] on button "Copy Link" at bounding box center [421, 206] width 43 height 11
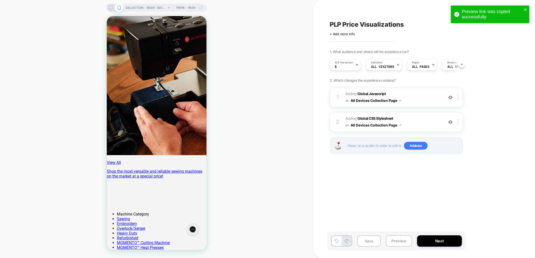
click at [405, 91] on span "Adding Global Javascript on All Devices Collection Page" at bounding box center [393, 98] width 96 height 14
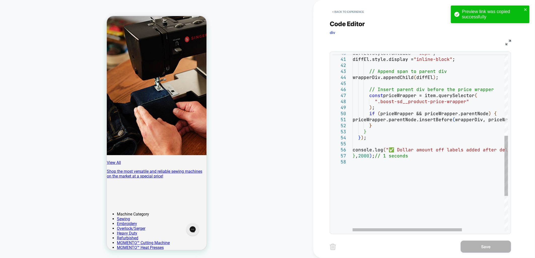
click at [388, 155] on div "diffEl.style.fontSize = "12px" ; diffEl.style.display = "inline-block" ; // App…" at bounding box center [460, 76] width 216 height 522
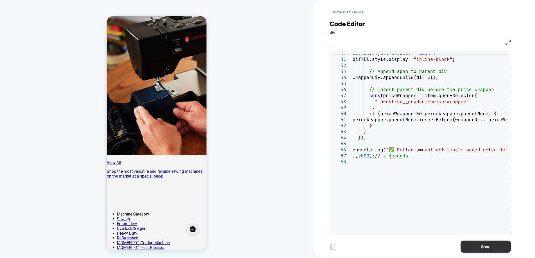
type textarea "**********"
click at [485, 244] on button "Save" at bounding box center [486, 247] width 50 height 12
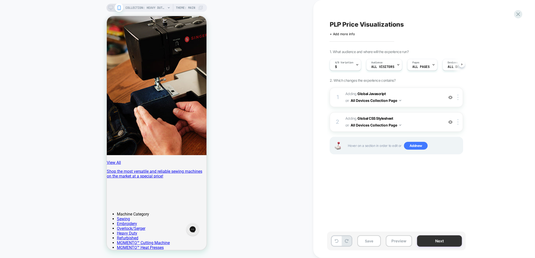
scroll to position [0, 0]
click at [396, 243] on button "Preview" at bounding box center [399, 241] width 26 height 11
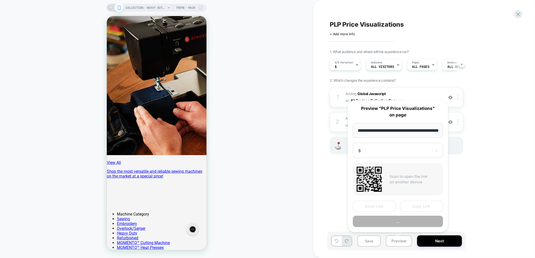
scroll to position [0, 88]
click at [426, 205] on button "Copy Link" at bounding box center [421, 206] width 43 height 11
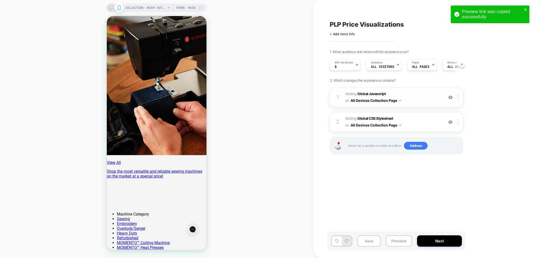
click at [417, 89] on div "1 Adding Global Javascript on All Devices Collection Page Add Before Add After …" at bounding box center [396, 98] width 133 height 20
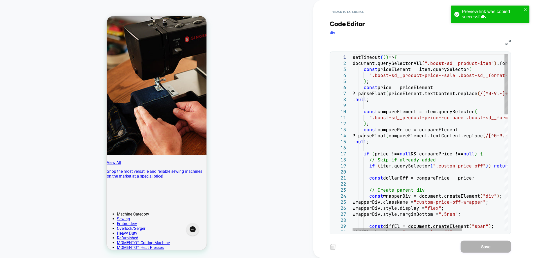
type textarea "**********"
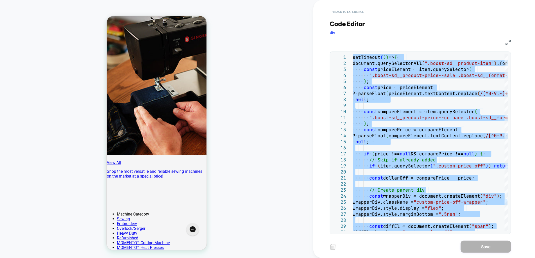
click at [348, 11] on button "< Back to experience" at bounding box center [348, 12] width 37 height 8
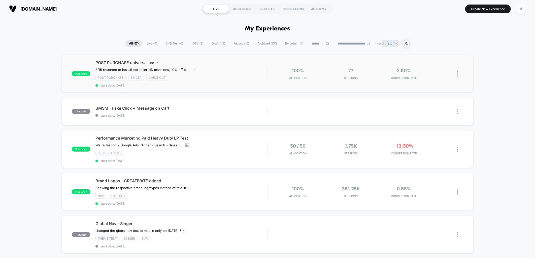
click at [225, 79] on div "Post Purchase Singer checkout" at bounding box center [181, 78] width 172 height 6
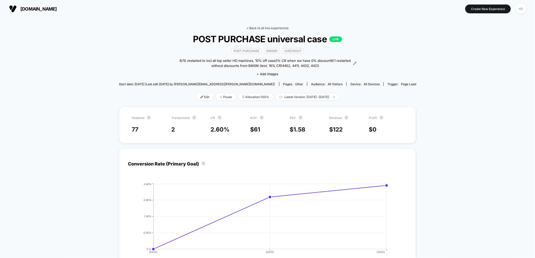
click at [258, 28] on link "< Back to all live experiences" at bounding box center [267, 28] width 42 height 4
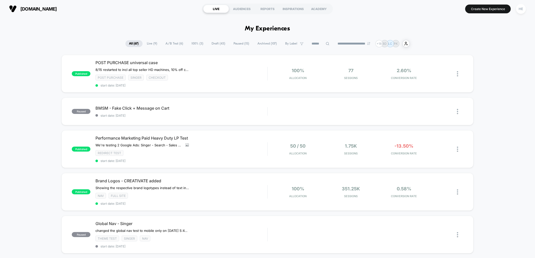
drag, startPoint x: 217, startPoint y: 42, endPoint x: 225, endPoint y: 52, distance: 12.5
click at [219, 44] on span "Draft ( 43 )" at bounding box center [218, 43] width 21 height 7
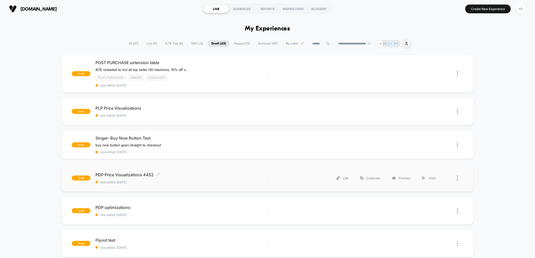
click at [195, 174] on span "PDP Price Visualizations 4452 Click to edit experience details" at bounding box center [181, 174] width 172 height 5
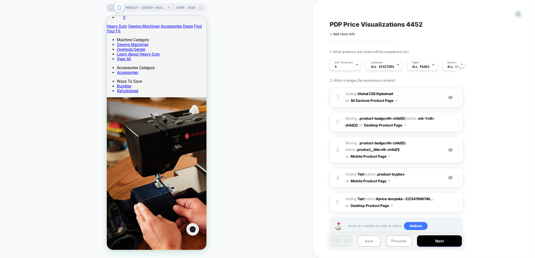
click at [408, 99] on span "Adding Global CSS Stylesheet on All Devices Product Page" at bounding box center [393, 98] width 96 height 14
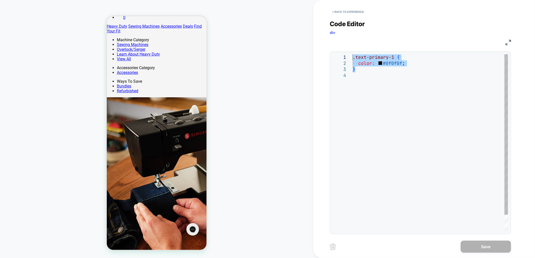
drag, startPoint x: 359, startPoint y: 68, endPoint x: 350, endPoint y: 55, distance: 15.9
click at [352, 55] on div ".text-primary-1 { color: #0f0f0f ; }" at bounding box center [429, 151] width 155 height 195
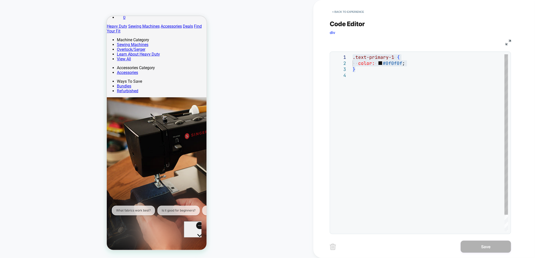
drag, startPoint x: 410, startPoint y: 84, endPoint x: 398, endPoint y: 82, distance: 12.0
click at [410, 84] on div ".text-primary-1 { color: #0f0f0f ; }" at bounding box center [429, 151] width 155 height 195
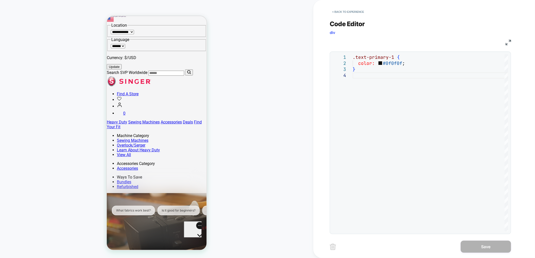
scroll to position [112, 0]
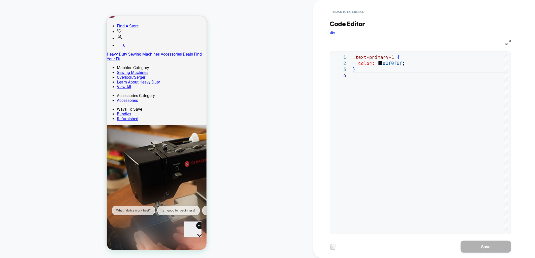
click at [197, 242] on icon "Open gorgias live chat" at bounding box center [199, 244] width 5 height 5
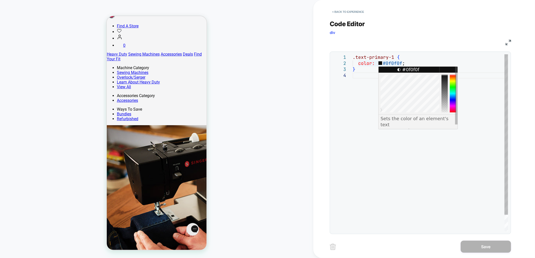
click div ".text-primary-1 { color: #0f0f0f ; }"
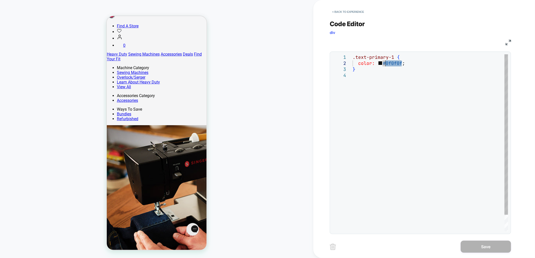
drag, startPoint x: 401, startPoint y: 62, endPoint x: 385, endPoint y: 64, distance: 16.5
click div ".text-primary-1 { color: #0f0f0f ; }"
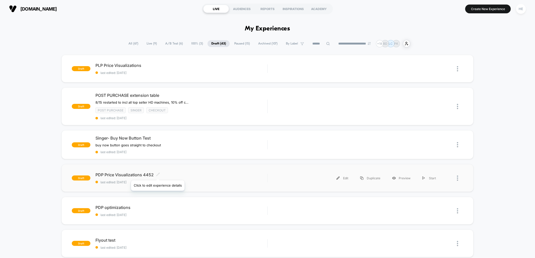
click at [157, 174] on icon at bounding box center [158, 175] width 4 height 4
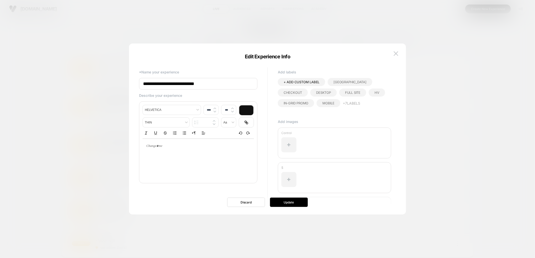
click at [198, 83] on input "**********" at bounding box center [198, 84] width 118 height 12
type input "**********"
click at [281, 201] on button "Update" at bounding box center [289, 202] width 38 height 9
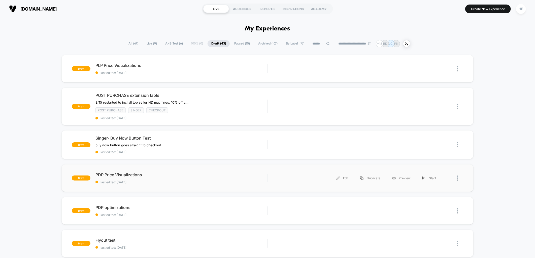
click at [167, 172] on span "PDP Price Visualizations" at bounding box center [181, 174] width 172 height 5
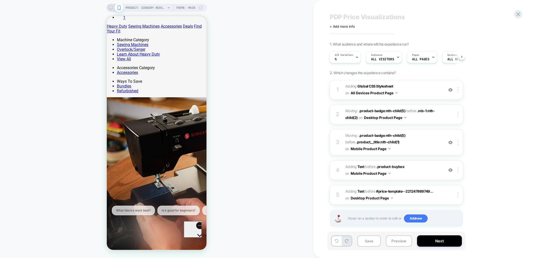
scroll to position [11, 0]
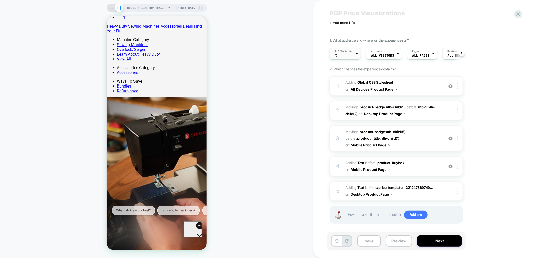
click at [348, 54] on div "A/B Variation %" at bounding box center [344, 53] width 28 height 11
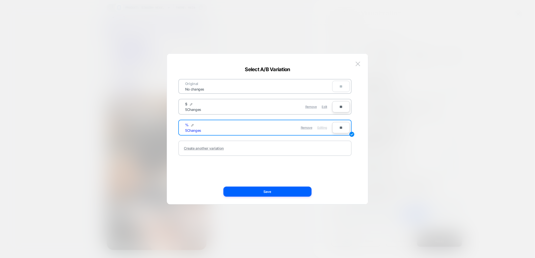
click at [204, 148] on div "Create another variation" at bounding box center [204, 148] width 40 height 4
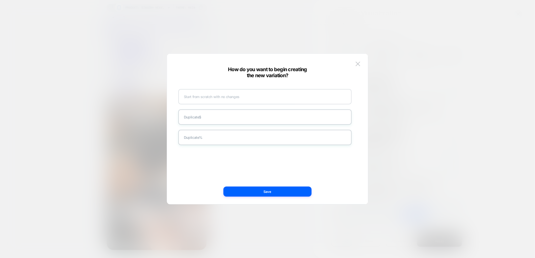
click at [228, 100] on div "Start from scratch with no changes" at bounding box center [264, 96] width 173 height 15
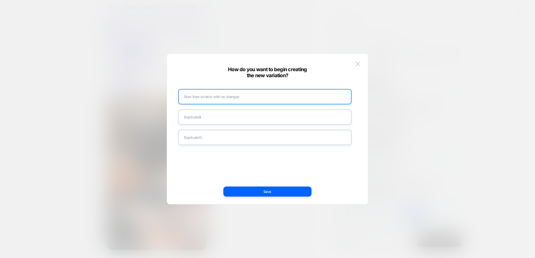
click at [262, 193] on button "Save" at bounding box center [267, 192] width 88 height 10
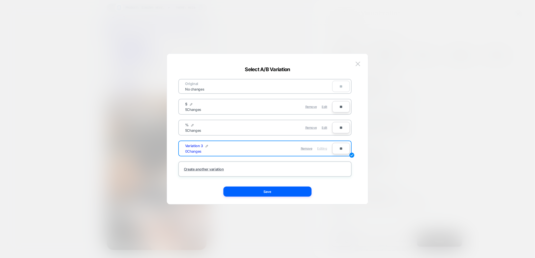
scroll to position [130, 0]
click at [255, 194] on button "Save" at bounding box center [267, 192] width 88 height 10
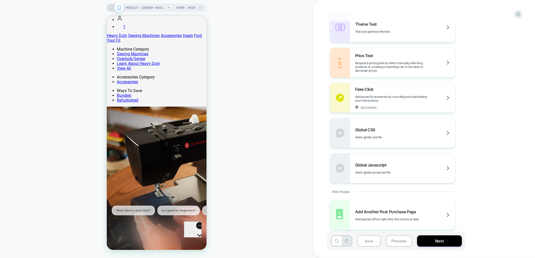
scroll to position [267, 0]
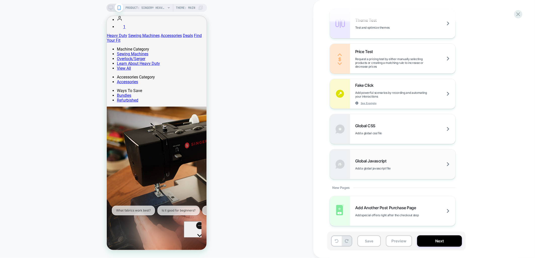
click at [410, 156] on div "Global Javascript Add a global javascript file" at bounding box center [392, 165] width 125 height 30
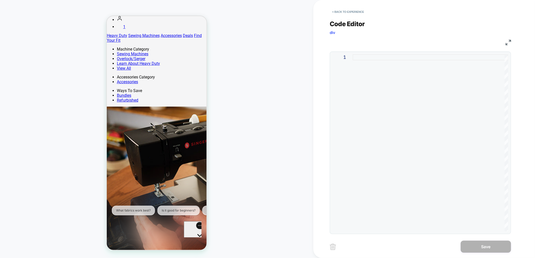
click at [407, 143] on div at bounding box center [429, 142] width 155 height 177
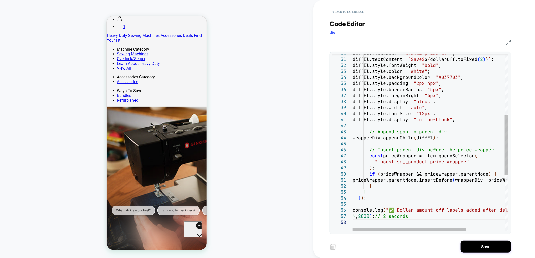
type textarea "**********"
click at [446, 110] on div "diffEl.className = "custom-price-off" ; diffEl.textContent = `Save $ $ { dollar…" at bounding box center [455, 136] width 207 height 522
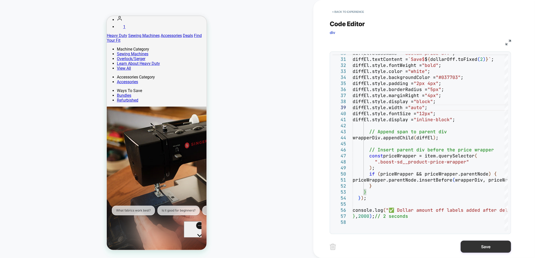
click at [486, 250] on button "Save" at bounding box center [486, 247] width 50 height 12
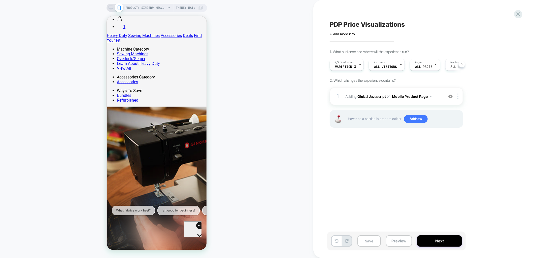
scroll to position [0, 0]
drag, startPoint x: 396, startPoint y: 243, endPoint x: 410, endPoint y: 243, distance: 14.4
click at [396, 243] on button "Preview" at bounding box center [399, 241] width 26 height 11
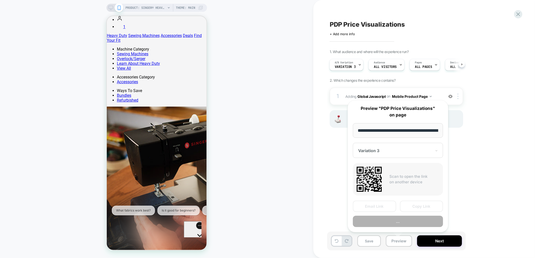
scroll to position [0, 109]
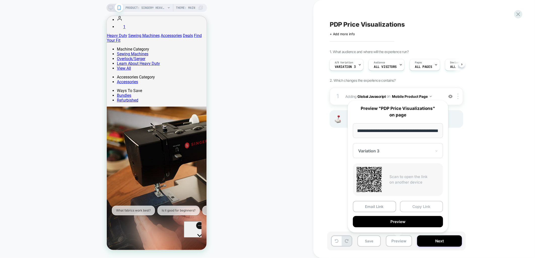
click at [415, 207] on button "Copy Link" at bounding box center [421, 206] width 43 height 11
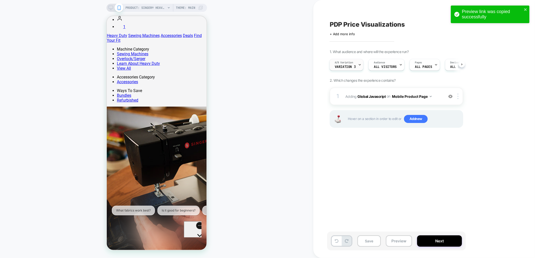
click at [357, 64] on div "A/B Variation Variation 3" at bounding box center [345, 64] width 31 height 11
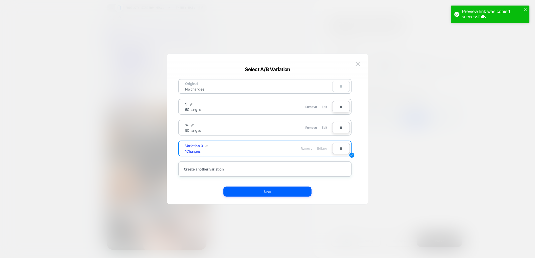
click at [311, 147] on span "Remove" at bounding box center [307, 149] width 12 height 4
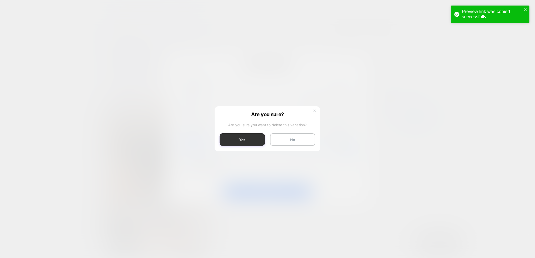
click at [242, 135] on button "Yes" at bounding box center [242, 139] width 45 height 13
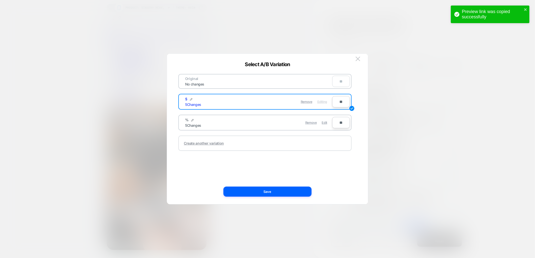
scroll to position [140, 0]
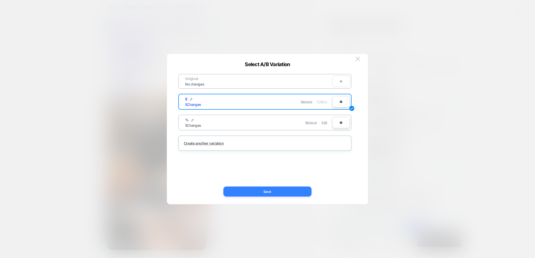
click at [285, 190] on button "Save" at bounding box center [267, 192] width 88 height 10
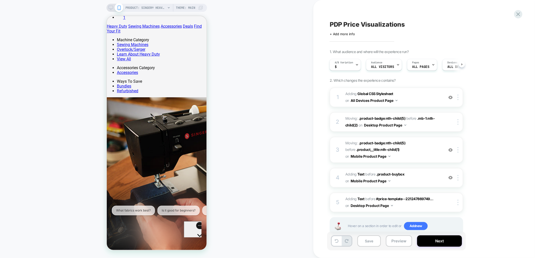
click at [506, 176] on div "1. What audience and where will the experience run? A/B Variation $ Audience Al…" at bounding box center [422, 149] width 184 height 198
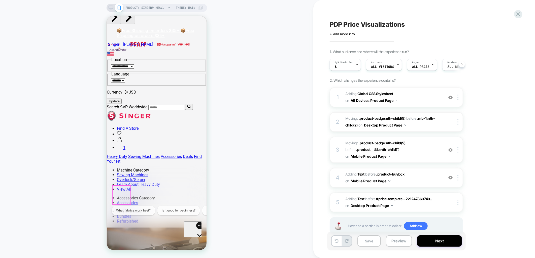
scroll to position [0, 0]
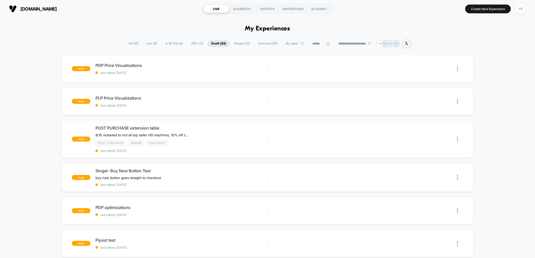
click at [192, 136] on div "8/15 restarted to incl all top seller HD machines, 10% off case0% CR when we ha…" at bounding box center [145, 135] width 101 height 4
click at [195, 134] on icon at bounding box center [195, 135] width 4 height 4
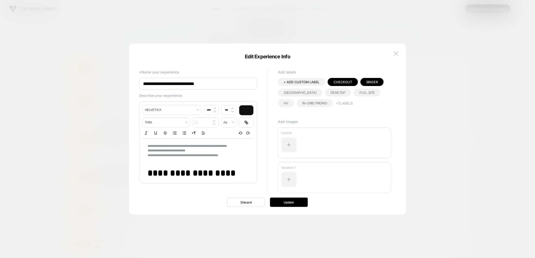
click at [214, 161] on p at bounding box center [196, 160] width 97 height 5
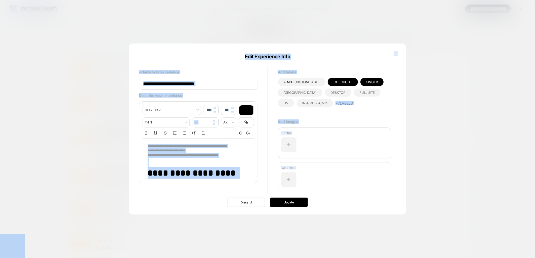
click at [214, 161] on p at bounding box center [196, 160] width 97 height 5
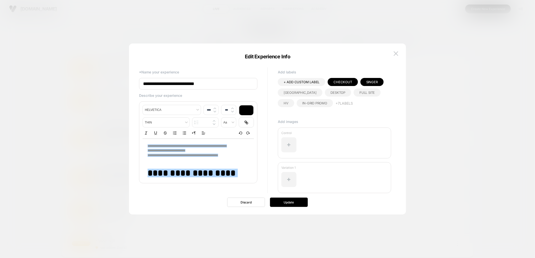
type input "****"
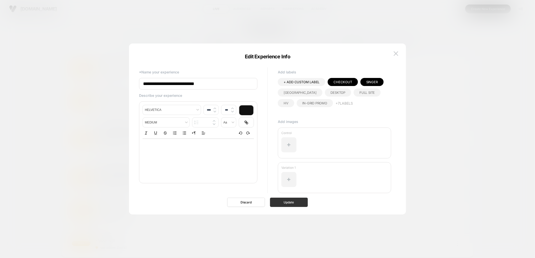
click at [296, 206] on button "Update" at bounding box center [289, 202] width 38 height 9
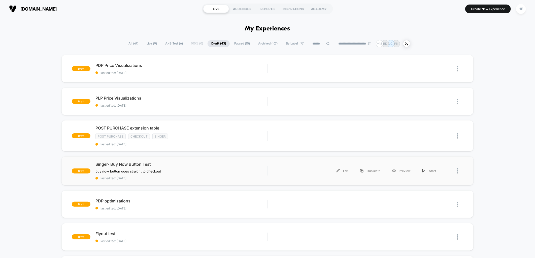
scroll to position [56, 0]
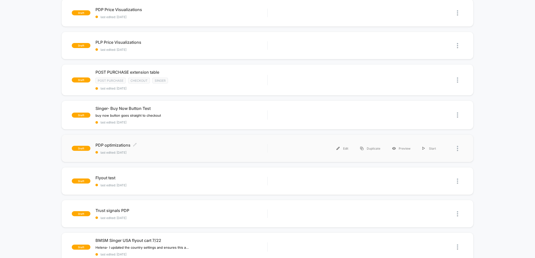
click at [178, 149] on div "PDP optimizations Click to edit experience details Click to edit experience det…" at bounding box center [181, 149] width 172 height 12
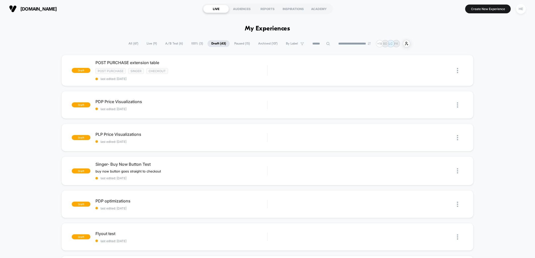
click at [326, 44] on icon at bounding box center [327, 43] width 3 height 3
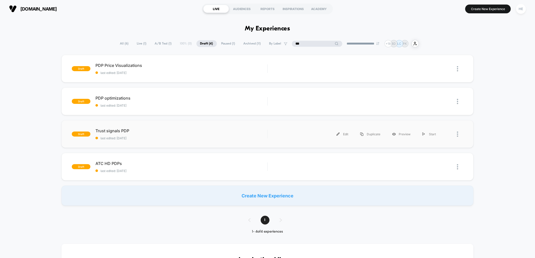
type input "***"
click at [175, 126] on div "draft Trust signals PDP last edited: [DATE] Edit Duplicate Preview Start" at bounding box center [267, 134] width 412 height 28
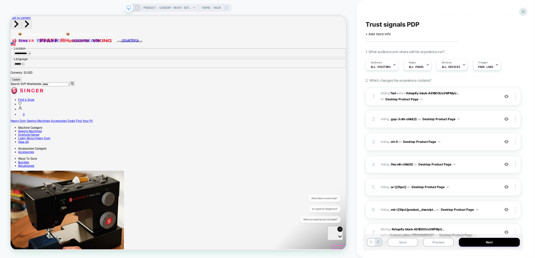
click at [341, 246] on icon "Open gorgias live chat" at bounding box center [343, 248] width 5 height 5
